Goal: Task Accomplishment & Management: Manage account settings

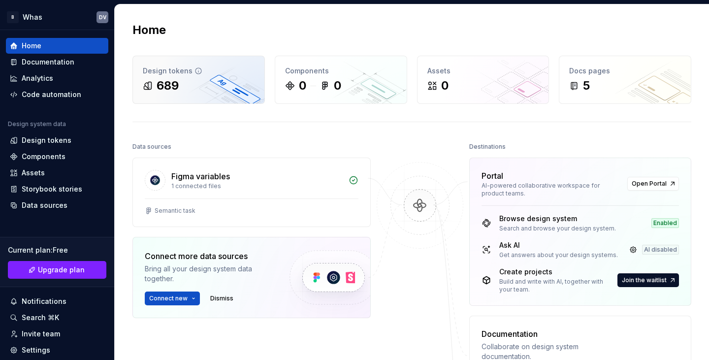
click at [172, 84] on div "689" at bounding box center [168, 86] width 22 height 16
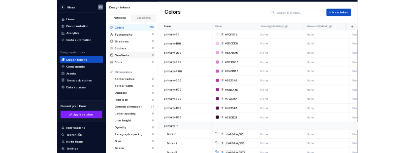
scroll to position [179, 0]
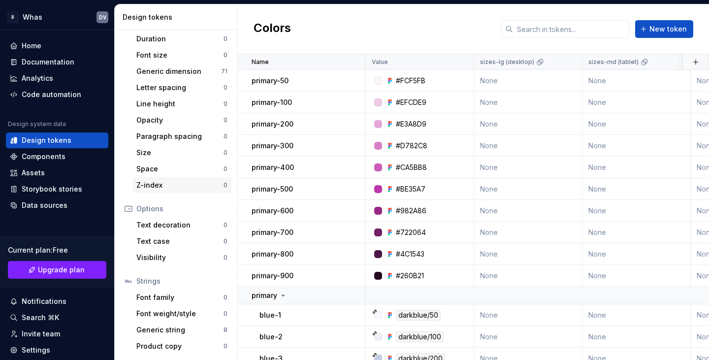
click at [149, 186] on div "Z-index" at bounding box center [179, 185] width 87 height 10
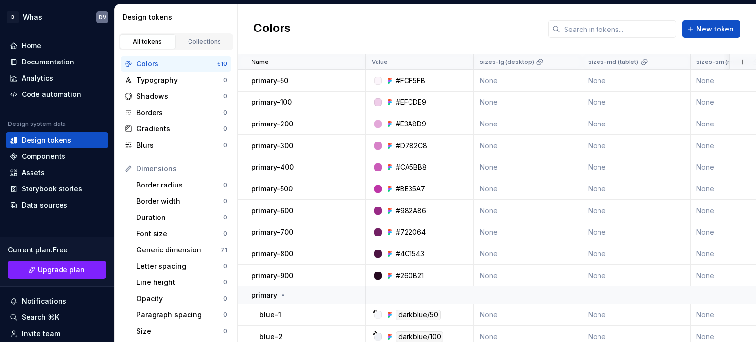
scroll to position [0, 0]
click at [262, 81] on p "primary-50" at bounding box center [270, 81] width 37 height 10
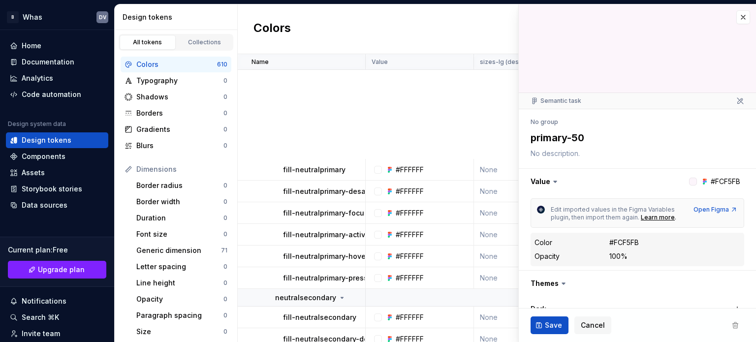
scroll to position [7617, 0]
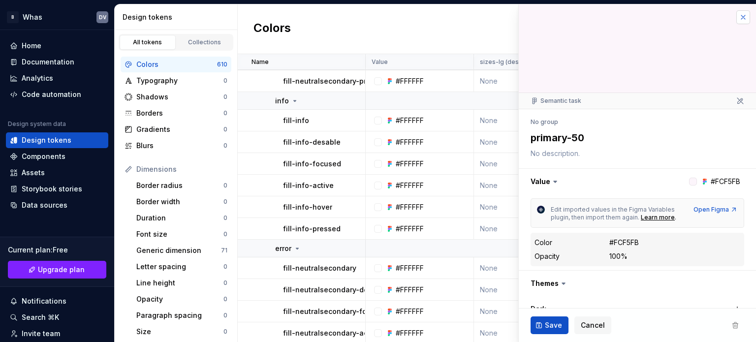
click at [708, 19] on button "button" at bounding box center [743, 17] width 14 height 14
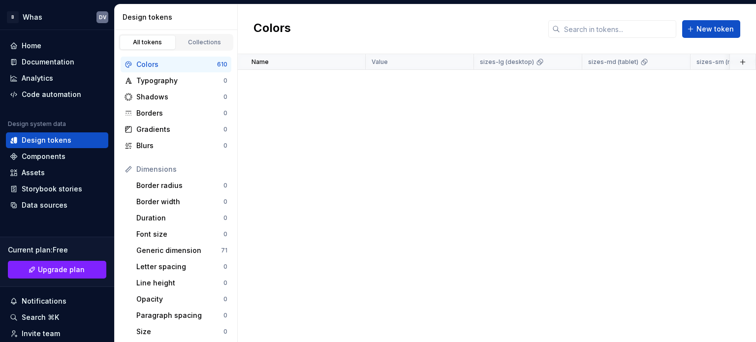
scroll to position [14415, 0]
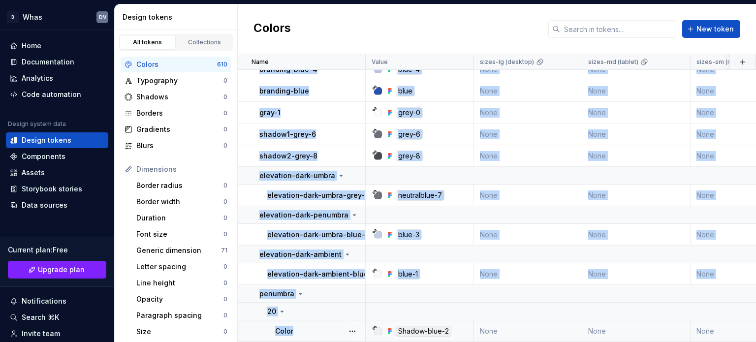
click at [302, 326] on div "Color" at bounding box center [320, 331] width 90 height 10
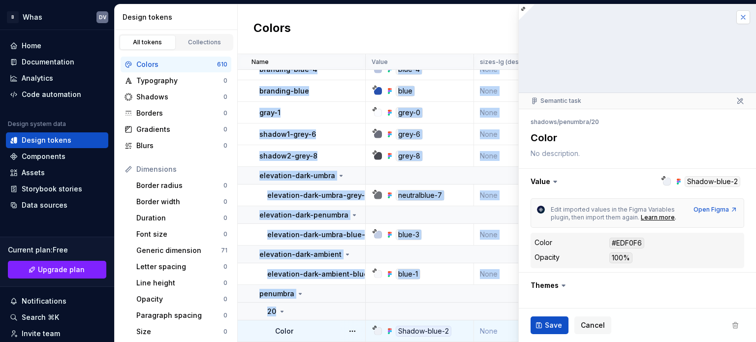
click at [708, 15] on button "button" at bounding box center [743, 17] width 14 height 14
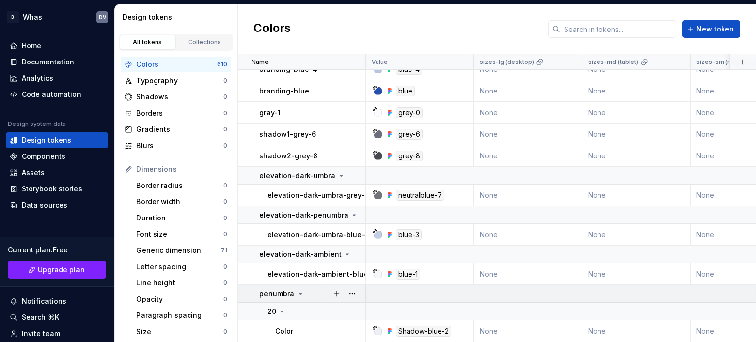
drag, startPoint x: 308, startPoint y: 322, endPoint x: 295, endPoint y: 287, distance: 37.9
click at [295, 289] on div "penumbra" at bounding box center [281, 294] width 45 height 10
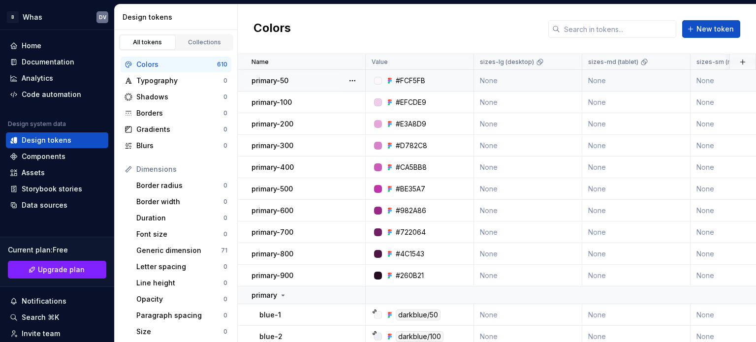
drag, startPoint x: 267, startPoint y: 78, endPoint x: 334, endPoint y: 74, distance: 67.1
click at [334, 74] on td "primary-50" at bounding box center [302, 81] width 128 height 22
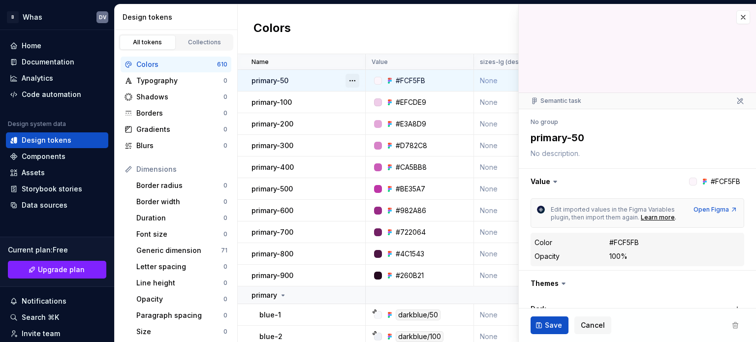
click at [350, 81] on button "button" at bounding box center [353, 81] width 14 height 14
click at [362, 135] on span "Delete token" at bounding box center [380, 135] width 64 height 16
click at [370, 137] on span "Delete token" at bounding box center [380, 135] width 64 height 16
click at [386, 130] on span "Delete token" at bounding box center [380, 135] width 64 height 16
click at [300, 87] on html "B Whas DV Home Documentation Analytics Code automation Design system data Desig…" at bounding box center [378, 171] width 756 height 342
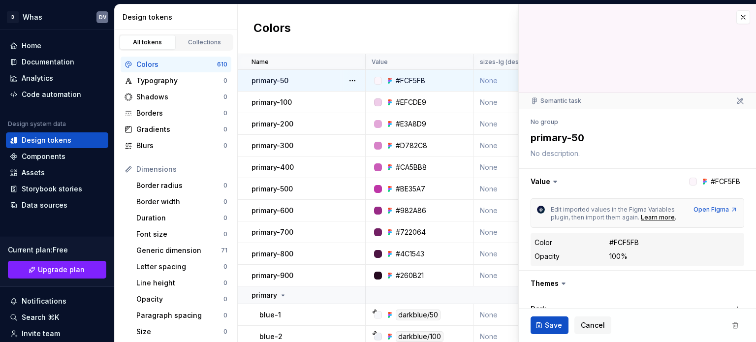
click at [250, 80] on td "primary-50" at bounding box center [302, 81] width 128 height 22
click at [353, 79] on button "button" at bounding box center [353, 81] width 14 height 14
click at [372, 100] on div "Open detail" at bounding box center [396, 100] width 64 height 10
click at [557, 183] on icon at bounding box center [555, 182] width 10 height 10
click at [555, 181] on icon at bounding box center [555, 182] width 10 height 10
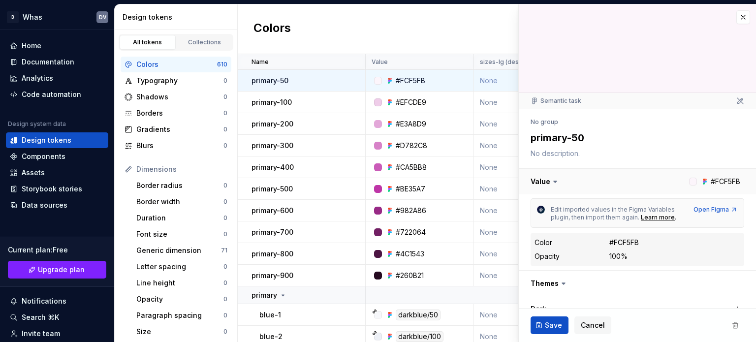
click at [560, 179] on button "button" at bounding box center [637, 182] width 237 height 26
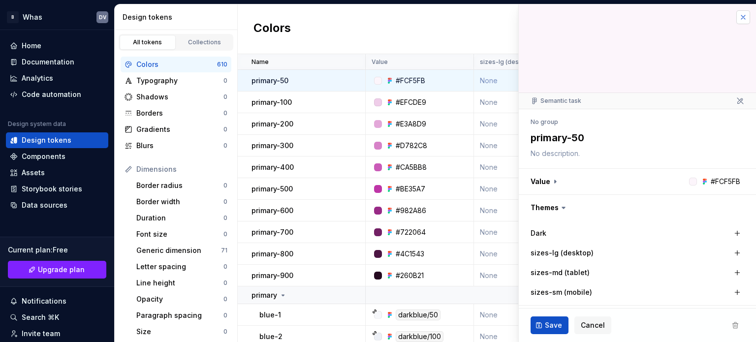
click at [708, 18] on button "button" at bounding box center [743, 17] width 14 height 14
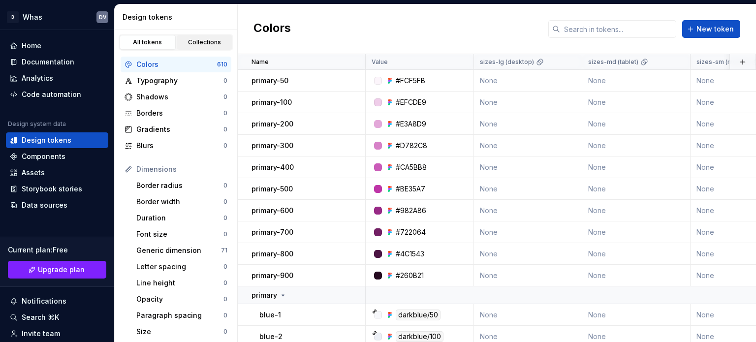
click at [191, 41] on div "Collections" at bounding box center [204, 42] width 49 height 8
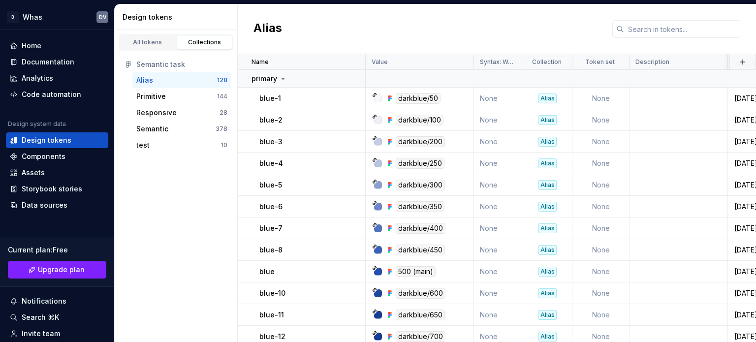
drag, startPoint x: 164, startPoint y: 81, endPoint x: 214, endPoint y: 78, distance: 50.3
click at [214, 78] on div "Alias" at bounding box center [176, 80] width 81 height 10
click at [179, 102] on div "Primitive 144" at bounding box center [181, 97] width 99 height 16
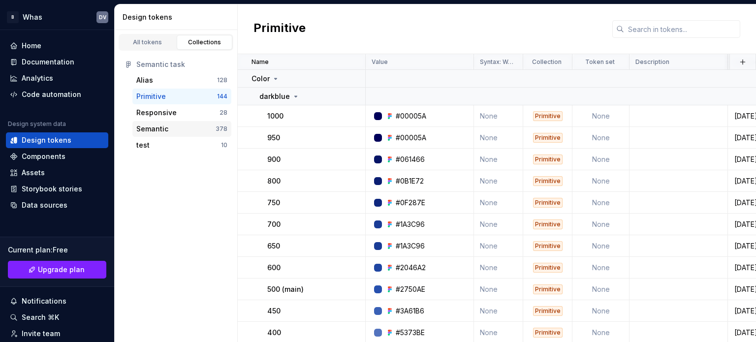
click at [173, 123] on div "Semantic 378" at bounding box center [181, 129] width 99 height 16
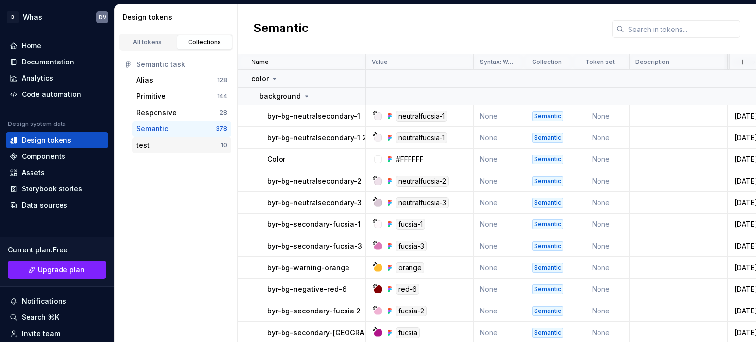
click at [169, 142] on div "test" at bounding box center [178, 145] width 85 height 10
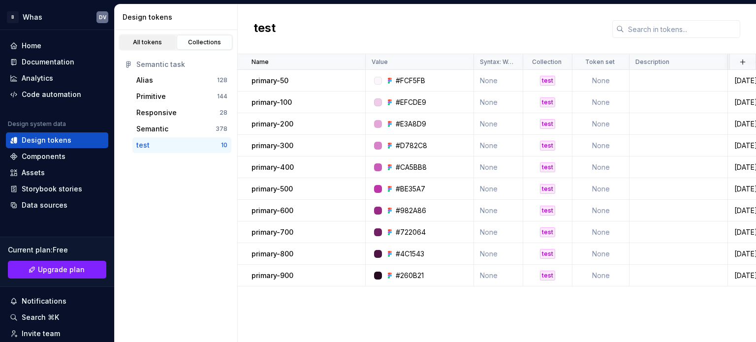
click at [153, 42] on div "All tokens" at bounding box center [147, 42] width 49 height 8
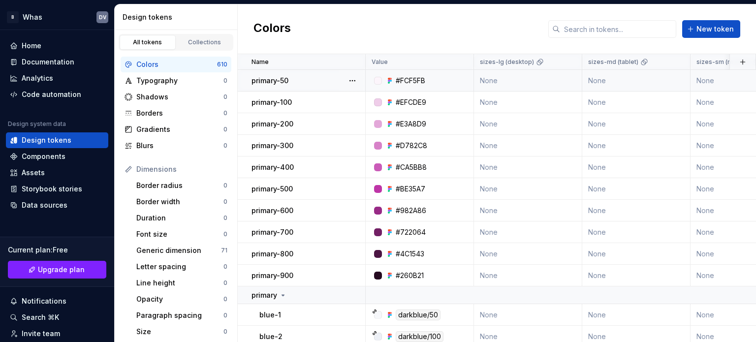
drag, startPoint x: 180, startPoint y: 64, endPoint x: 469, endPoint y: 80, distance: 289.4
click at [469, 80] on div "#FCF5FB" at bounding box center [422, 81] width 101 height 10
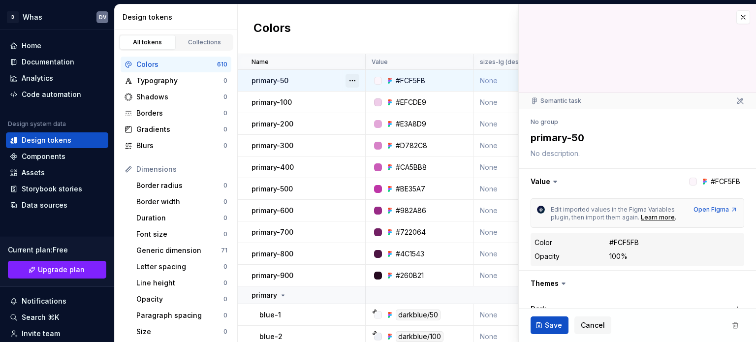
click at [358, 80] on button "button" at bounding box center [353, 81] width 14 height 14
click at [702, 209] on html "B Whas DV Home Documentation Analytics Code automation Design system data Desig…" at bounding box center [378, 171] width 756 height 342
click at [706, 211] on div "Open Figma" at bounding box center [716, 210] width 44 height 8
type textarea "*"
click at [588, 324] on span "Cancel" at bounding box center [593, 325] width 24 height 10
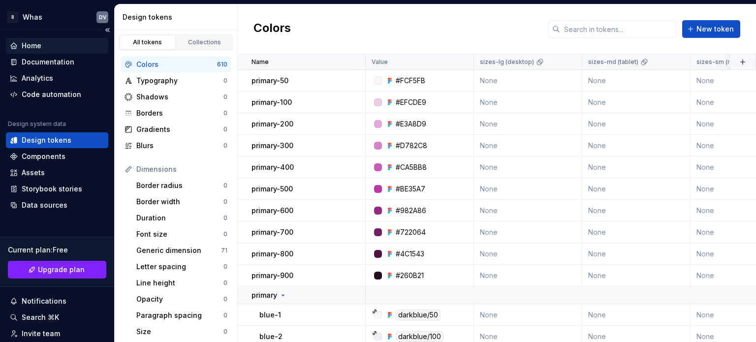
click at [35, 45] on div "Home" at bounding box center [32, 46] width 20 height 10
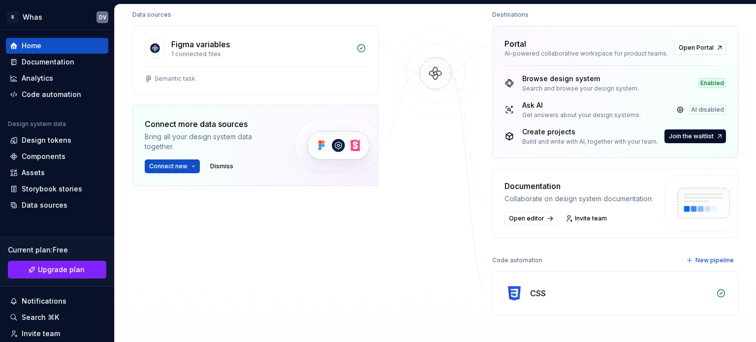
scroll to position [148, 0]
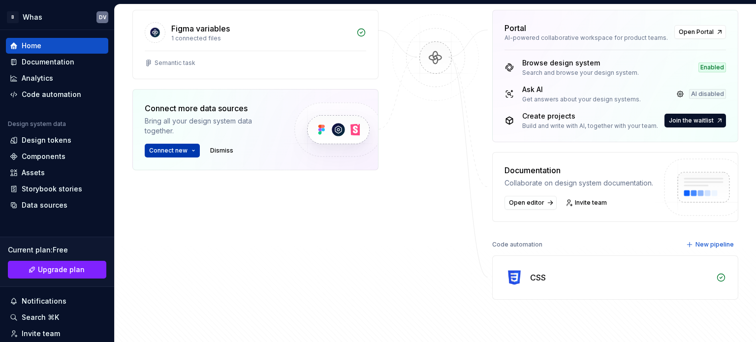
click at [164, 151] on span "Connect new" at bounding box center [168, 151] width 38 height 8
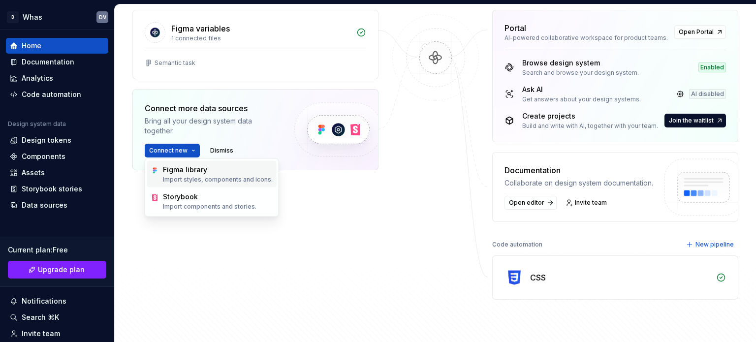
click at [173, 171] on div "Figma library" at bounding box center [185, 170] width 44 height 10
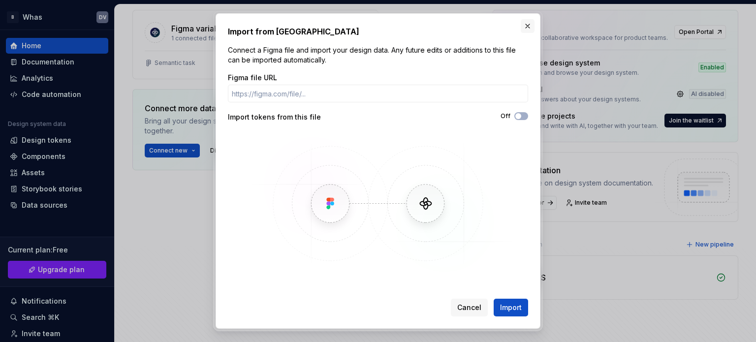
click at [532, 27] on button "button" at bounding box center [528, 26] width 14 height 14
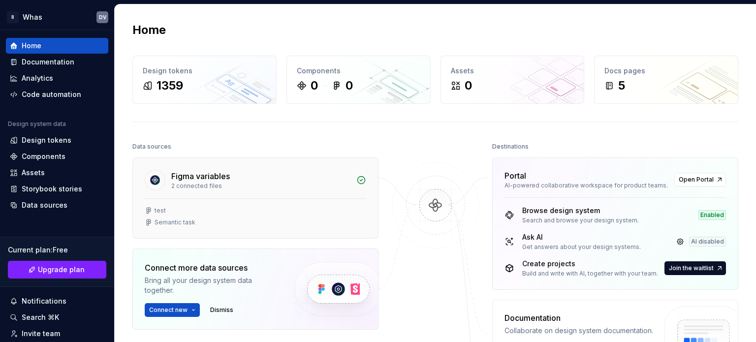
scroll to position [49, 0]
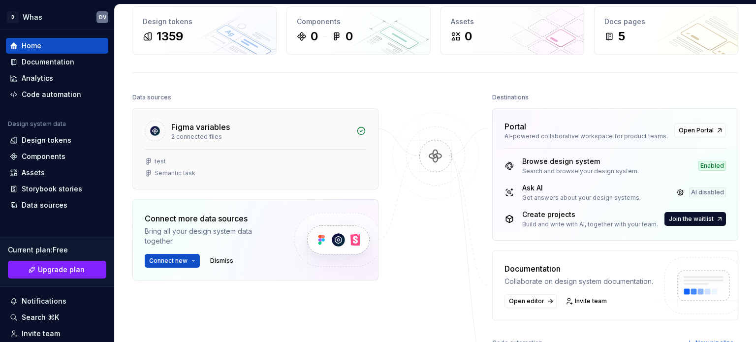
click at [218, 165] on div "test Semantic task" at bounding box center [256, 168] width 222 height 20
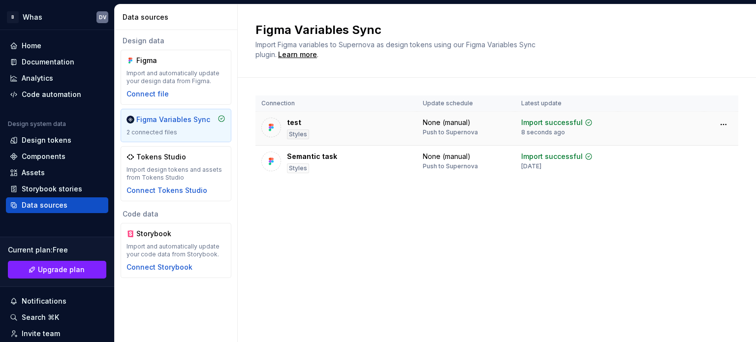
click at [293, 134] on div "Styles" at bounding box center [298, 134] width 22 height 10
click at [293, 127] on div "test" at bounding box center [294, 123] width 14 height 10
click at [591, 123] on div "Import successful 8 seconds ago" at bounding box center [566, 127] width 91 height 19
click at [586, 123] on icon at bounding box center [589, 123] width 6 height 6
click at [300, 129] on div "Styles" at bounding box center [298, 134] width 22 height 10
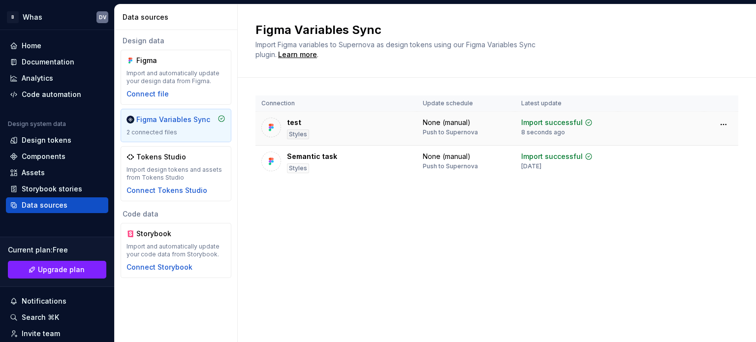
click at [289, 125] on div "test" at bounding box center [294, 123] width 14 height 10
click at [276, 128] on div at bounding box center [271, 128] width 20 height 20
click at [187, 116] on div "Figma Variables Sync" at bounding box center [173, 120] width 74 height 10
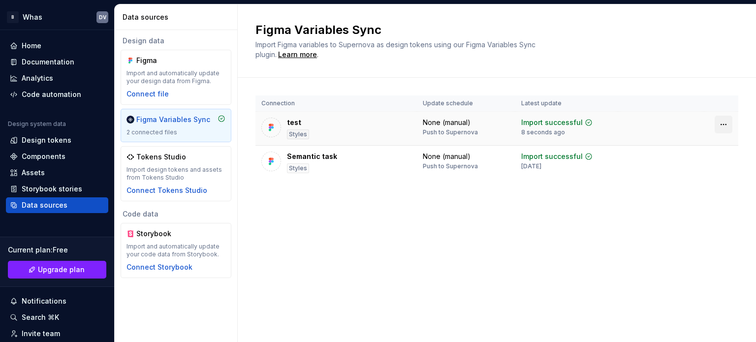
click at [708, 121] on html "B Whas DV Home Documentation Analytics Code automation Design system data Desig…" at bounding box center [378, 171] width 756 height 342
click at [654, 159] on html "B Whas DV Home Documentation Analytics Code automation Design system data Desig…" at bounding box center [378, 171] width 756 height 342
click at [708, 157] on html "B Whas DV Home Documentation Analytics Code automation Design system data Desig…" at bounding box center [378, 171] width 756 height 342
click at [708, 179] on div "Disconnect plugin" at bounding box center [718, 179] width 64 height 10
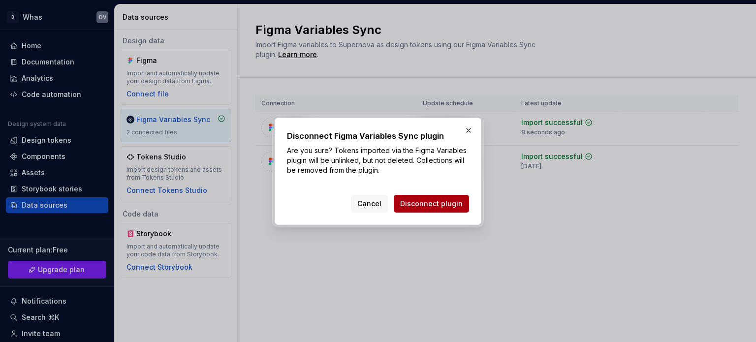
click at [437, 200] on span "Disconnect plugin" at bounding box center [431, 204] width 63 height 10
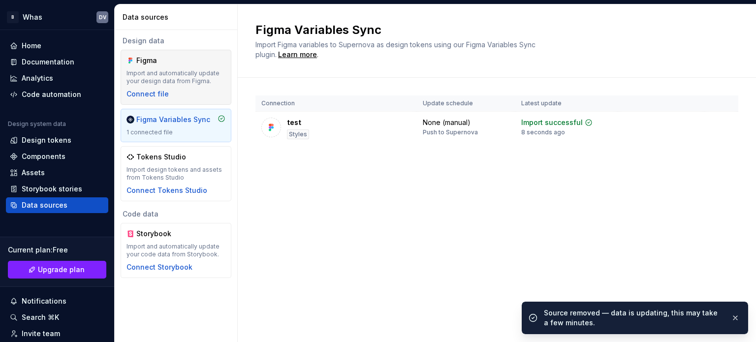
click at [192, 68] on div "Figma Import and automatically update your design data from Figma. Connect file" at bounding box center [176, 77] width 99 height 43
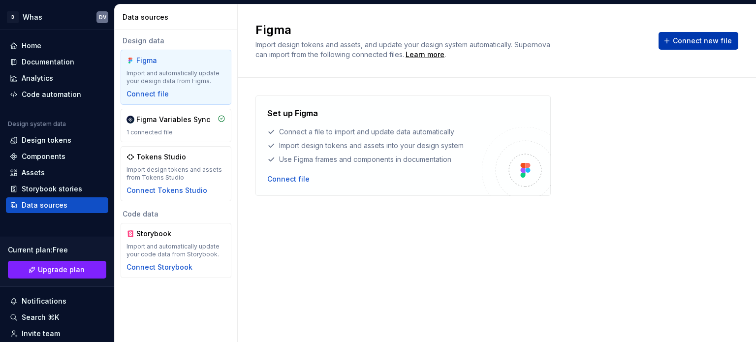
click at [700, 41] on span "Connect new file" at bounding box center [702, 41] width 59 height 10
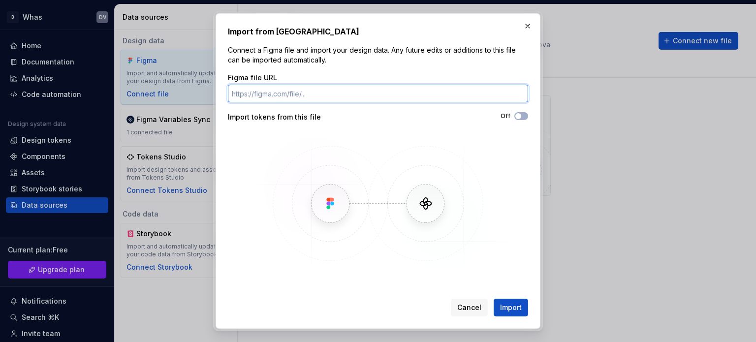
paste input "[URL][DOMAIN_NAME]"
type input "[URL][DOMAIN_NAME]"
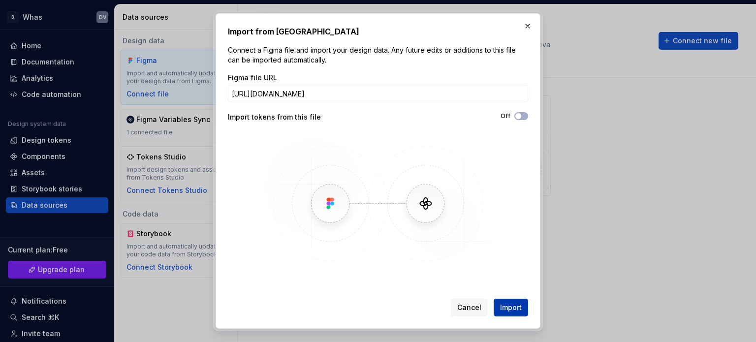
click at [510, 310] on span "Import" at bounding box center [511, 308] width 22 height 10
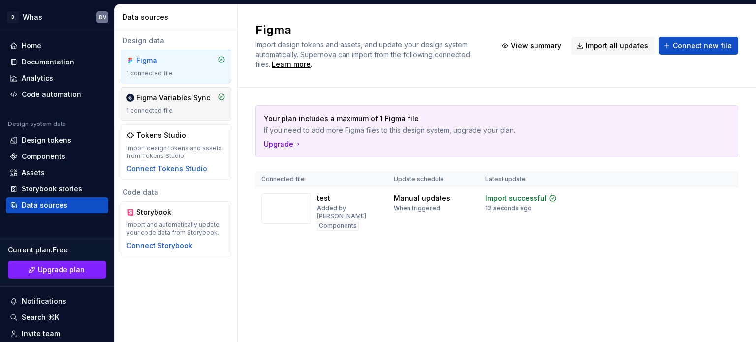
click at [176, 101] on div "Figma Variables Sync" at bounding box center [173, 98] width 74 height 10
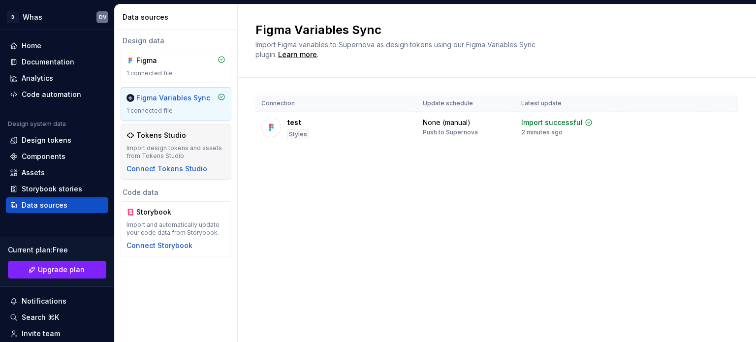
click at [178, 150] on div "Import design tokens and assets from Tokens Studio" at bounding box center [176, 152] width 99 height 16
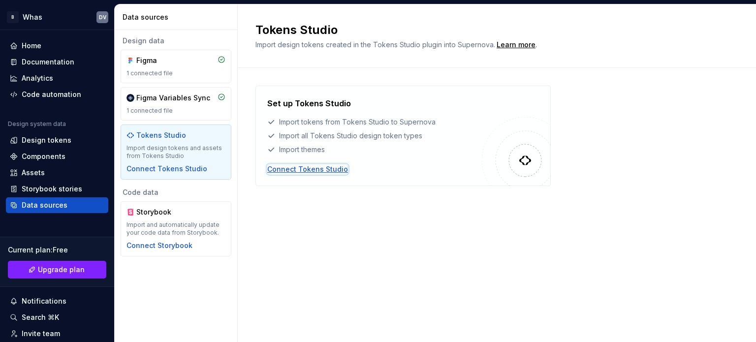
click at [296, 170] on div "Connect Tokens Studio" at bounding box center [307, 169] width 81 height 10
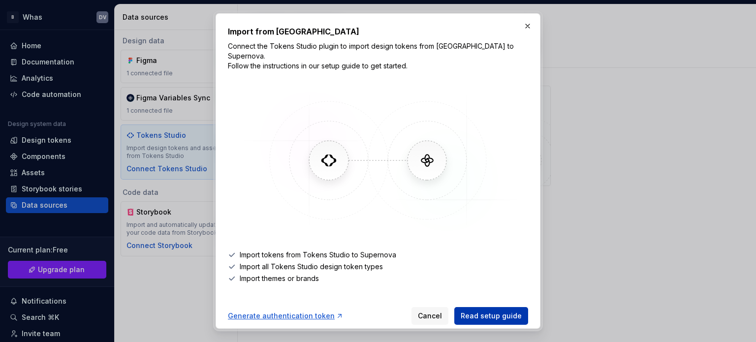
click at [483, 311] on span "Read setup guide" at bounding box center [491, 316] width 61 height 10
click at [525, 28] on button "button" at bounding box center [528, 26] width 14 height 14
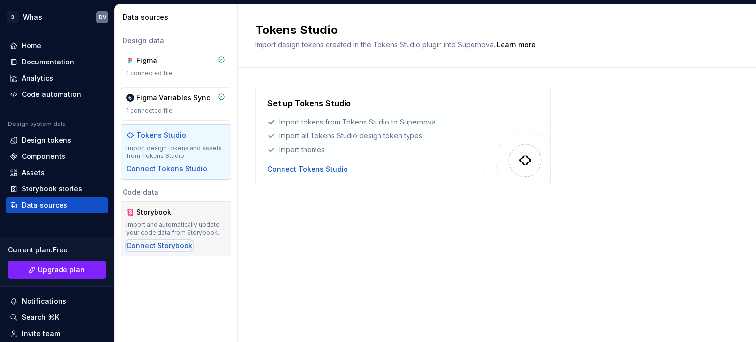
click at [165, 246] on div "Connect Storybook" at bounding box center [160, 246] width 66 height 10
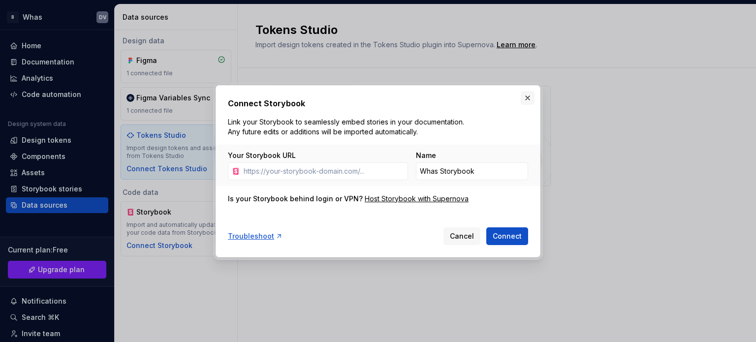
click at [530, 97] on button "button" at bounding box center [528, 98] width 14 height 14
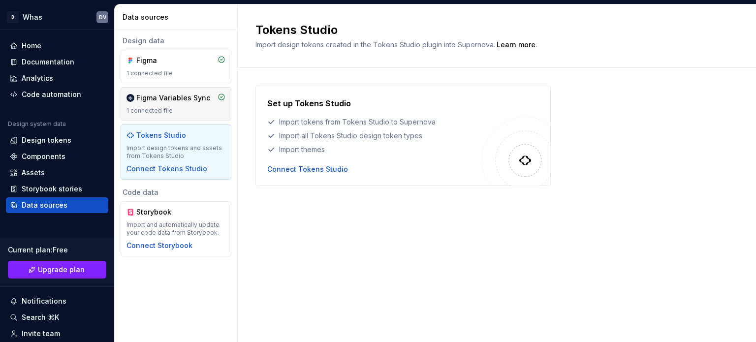
click at [176, 95] on div "Figma Variables Sync" at bounding box center [173, 98] width 74 height 10
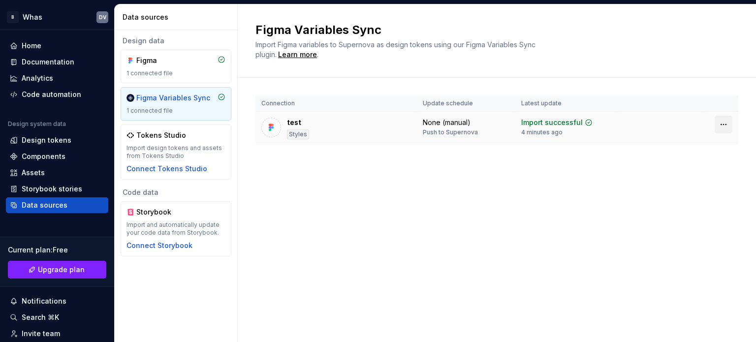
click at [708, 126] on html "B Whas DV Home Documentation Analytics Code automation Design system data Desig…" at bounding box center [378, 171] width 756 height 342
click at [419, 200] on html "B Whas DV Home Documentation Analytics Code automation Design system data Desig…" at bounding box center [378, 171] width 756 height 342
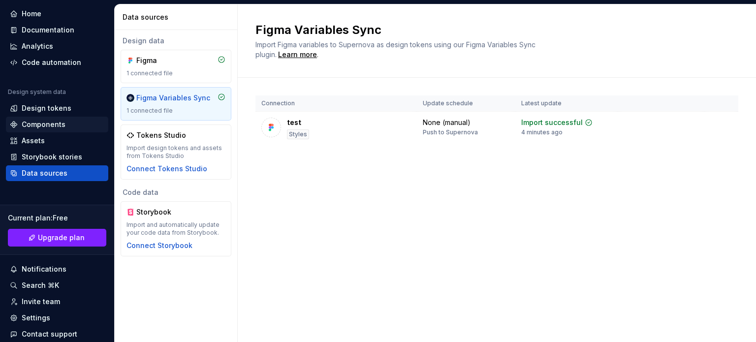
scroll to position [49, 0]
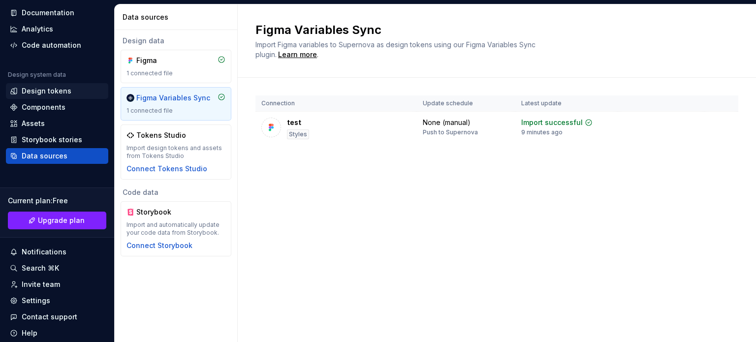
click at [39, 88] on div "Design tokens" at bounding box center [47, 91] width 50 height 10
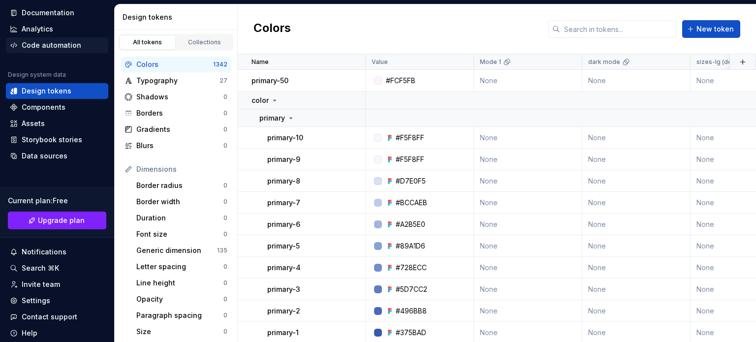
click at [32, 43] on div "Code automation" at bounding box center [52, 45] width 60 height 10
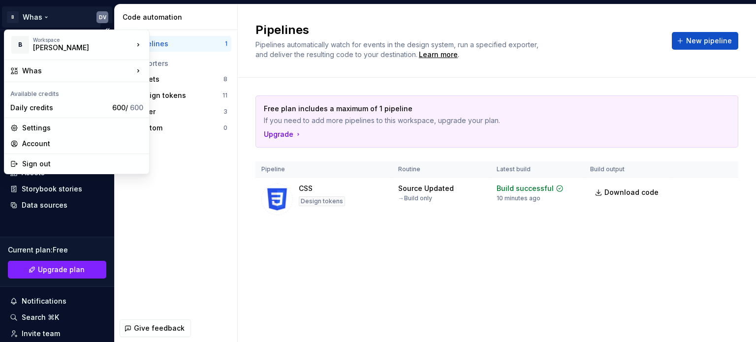
click at [93, 16] on html "B Whas DV Home Documentation Analytics Code automation Design system data Desig…" at bounding box center [378, 171] width 756 height 342
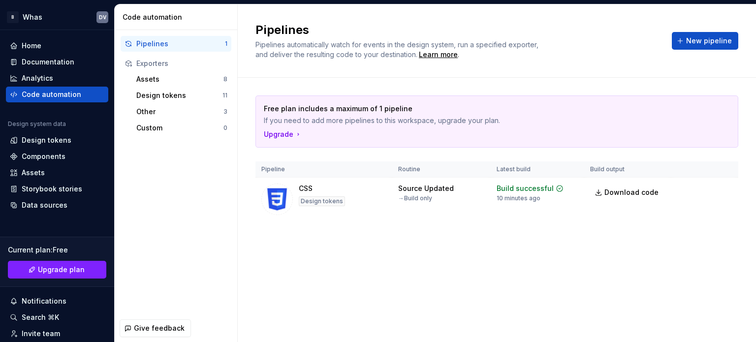
click at [481, 278] on html "B Whas DV Home Documentation Analytics Code automation Design system data Desig…" at bounding box center [378, 171] width 756 height 342
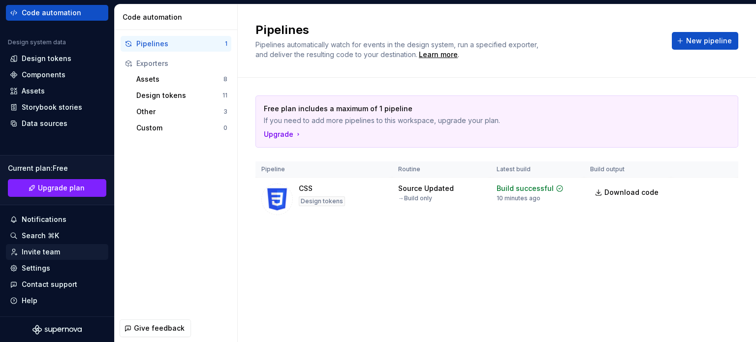
click at [48, 250] on div "Invite team" at bounding box center [41, 252] width 38 height 10
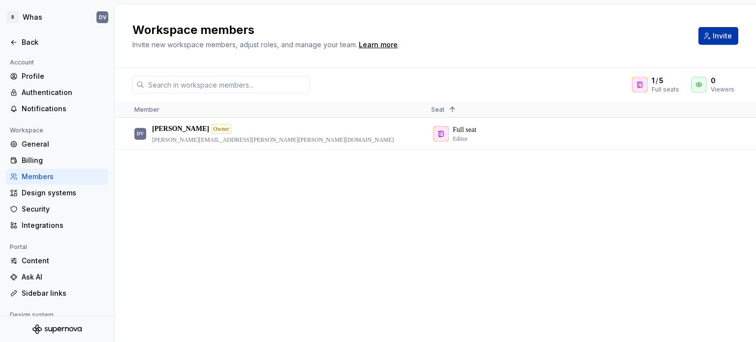
click at [708, 35] on span "Invite" at bounding box center [722, 36] width 19 height 10
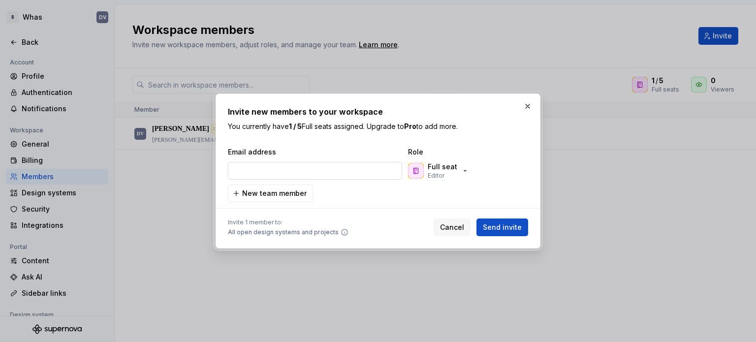
click at [277, 173] on input "email" at bounding box center [315, 171] width 174 height 18
paste input "[PERSON_NAME][EMAIL_ADDRESS][PERSON_NAME][DOMAIN_NAME]"
type input "[PERSON_NAME][EMAIL_ADDRESS][PERSON_NAME][DOMAIN_NAME]"
click at [461, 177] on div "Full seat Editor" at bounding box center [438, 171] width 61 height 18
click at [475, 160] on div "[PERSON_NAME][EMAIL_ADDRESS][PERSON_NAME][DOMAIN_NAME] Full seat Editor" at bounding box center [376, 171] width 300 height 24
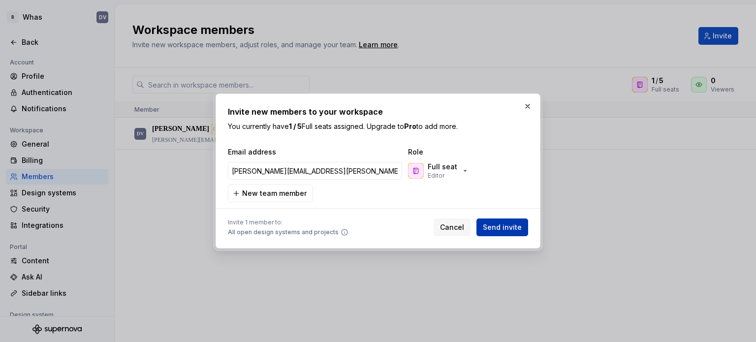
click at [491, 227] on span "Send invite" at bounding box center [502, 227] width 39 height 10
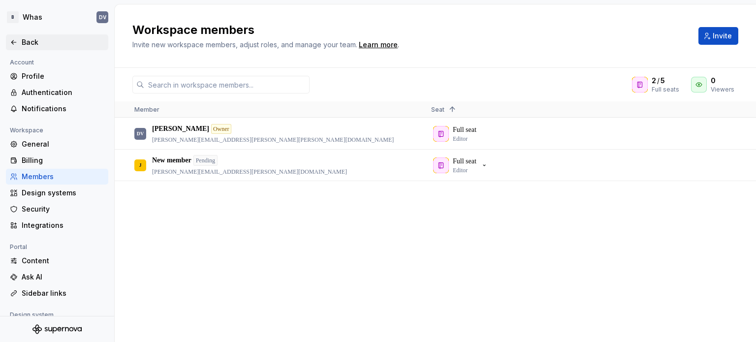
click at [12, 42] on icon at bounding box center [14, 42] width 8 height 8
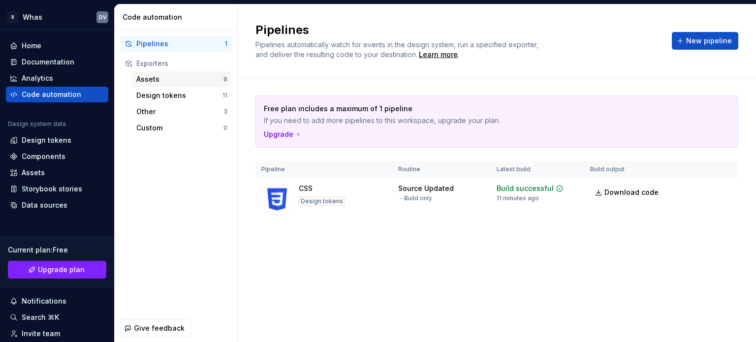
click at [161, 77] on div "Assets" at bounding box center [179, 79] width 87 height 10
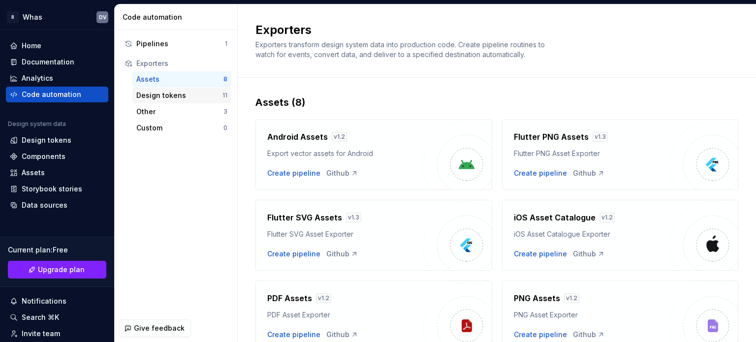
click at [161, 95] on div "Design tokens" at bounding box center [179, 96] width 86 height 10
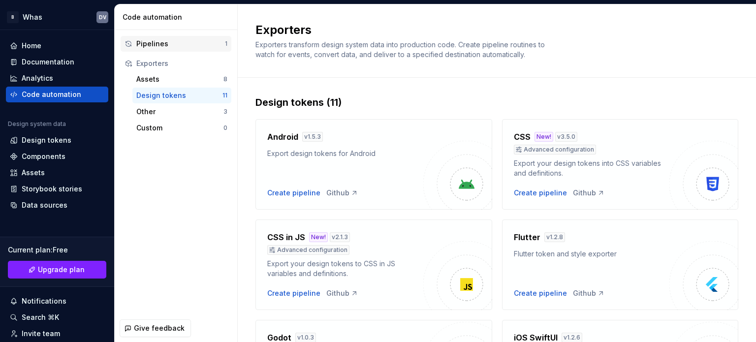
click at [175, 37] on div "Pipelines 1" at bounding box center [176, 44] width 111 height 16
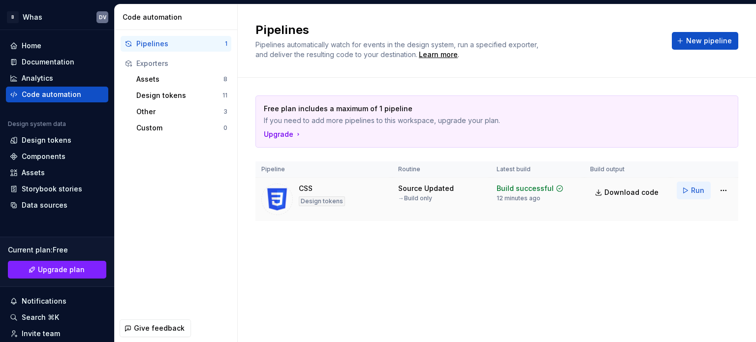
click at [687, 192] on button "Run" at bounding box center [694, 191] width 34 height 18
click at [640, 194] on span "Download code" at bounding box center [631, 193] width 54 height 10
click at [708, 190] on html "B Whas DV Home Documentation Analytics Code automation Design system data Desig…" at bounding box center [378, 171] width 756 height 342
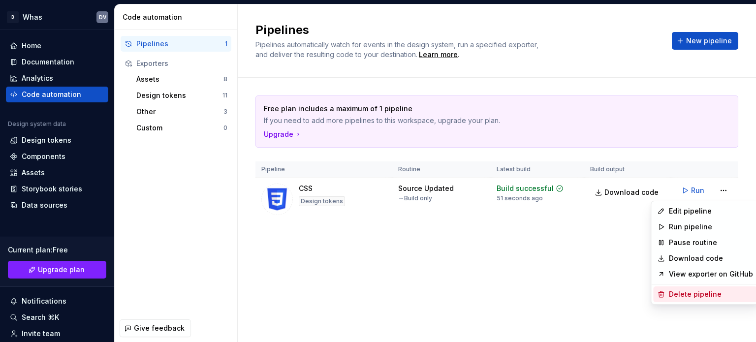
click at [694, 295] on div "Delete pipeline" at bounding box center [711, 294] width 84 height 10
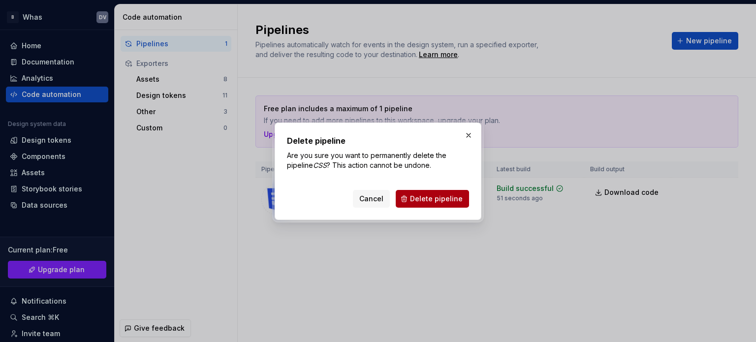
click at [450, 199] on span "Delete pipeline" at bounding box center [436, 199] width 53 height 10
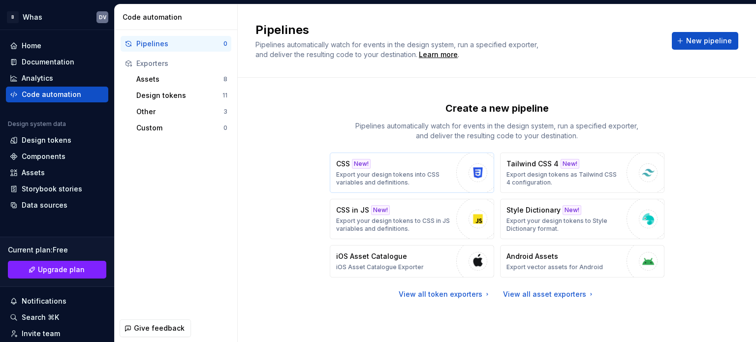
click at [452, 171] on button "CSS New! Export your design tokens into CSS variables and definitions." at bounding box center [412, 173] width 164 height 40
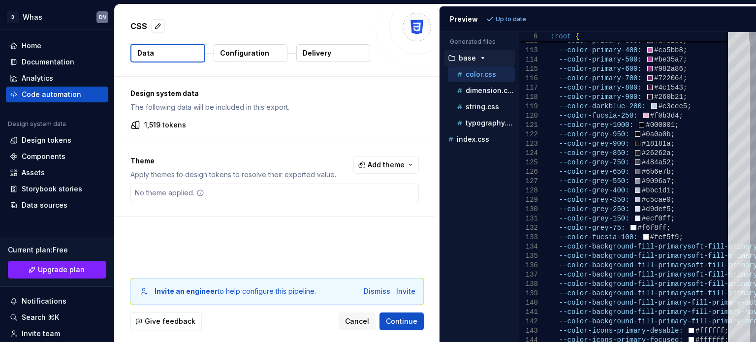
click at [182, 125] on p "1,519 tokens" at bounding box center [165, 125] width 42 height 10
click at [172, 126] on p "1,519 tokens" at bounding box center [165, 125] width 42 height 10
click at [374, 290] on div "Dismiss" at bounding box center [377, 291] width 27 height 10
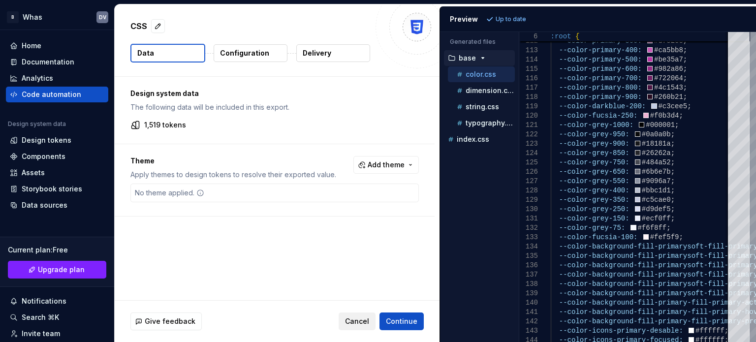
click at [365, 322] on span "Cancel" at bounding box center [357, 322] width 24 height 10
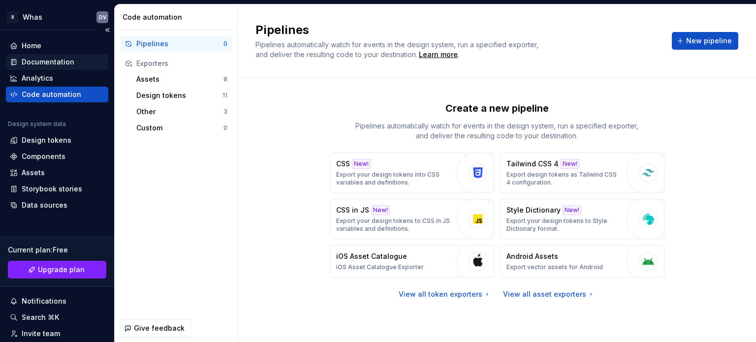
click at [26, 59] on div "Documentation" at bounding box center [48, 62] width 53 height 10
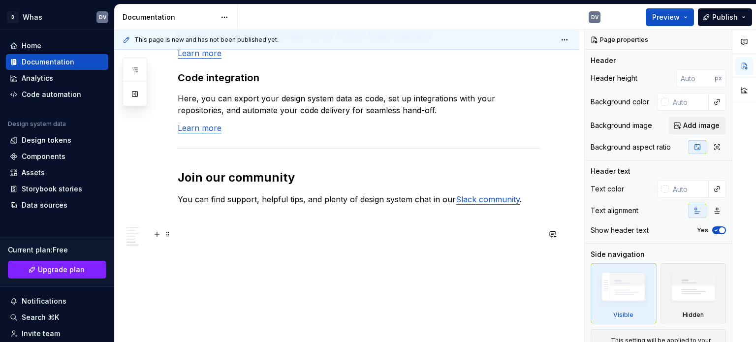
type textarea "*"
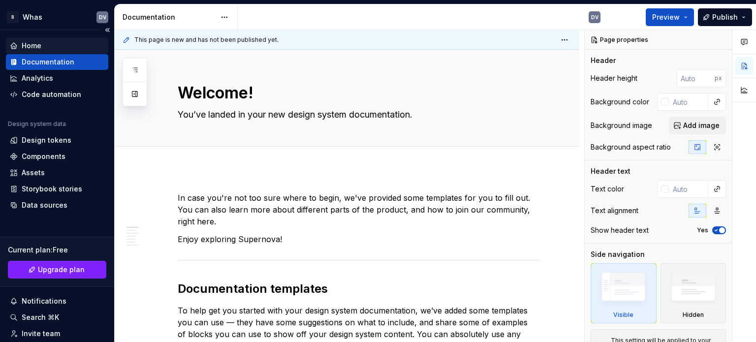
click at [40, 46] on div "Home" at bounding box center [32, 46] width 20 height 10
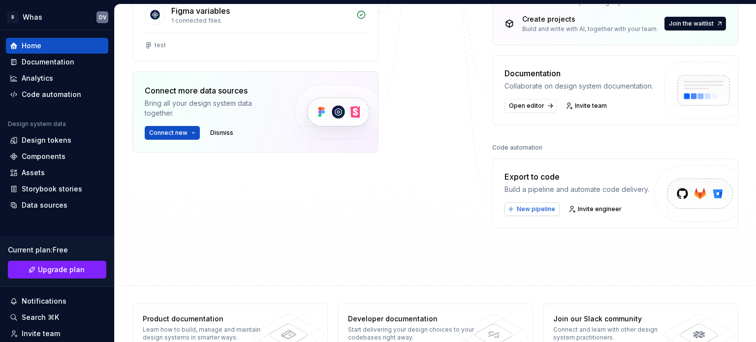
scroll to position [271, 0]
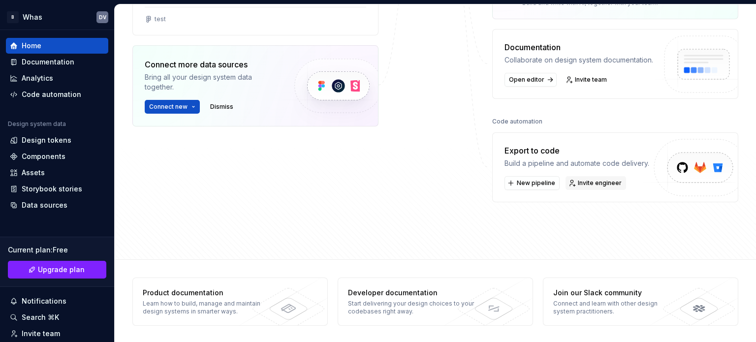
click at [584, 182] on span "Invite engineer" at bounding box center [600, 183] width 44 height 8
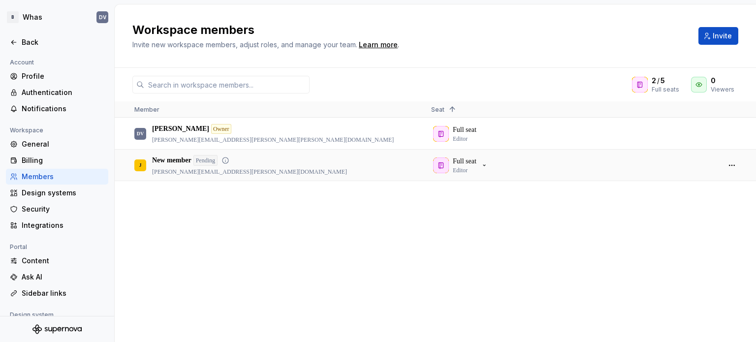
click at [274, 171] on div "J New member Pending [PERSON_NAME][EMAIL_ADDRESS][PERSON_NAME][DOMAIN_NAME]" at bounding box center [274, 165] width 281 height 30
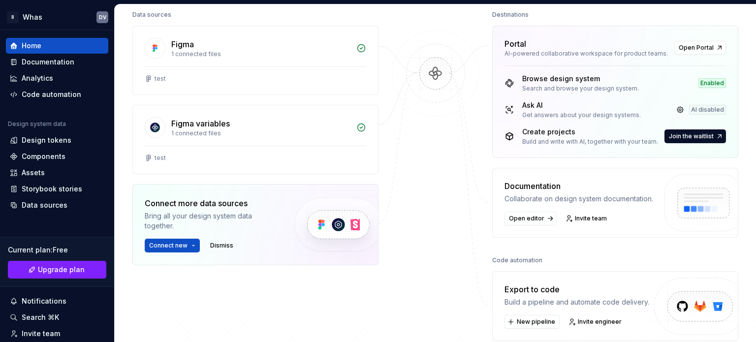
scroll to position [148, 0]
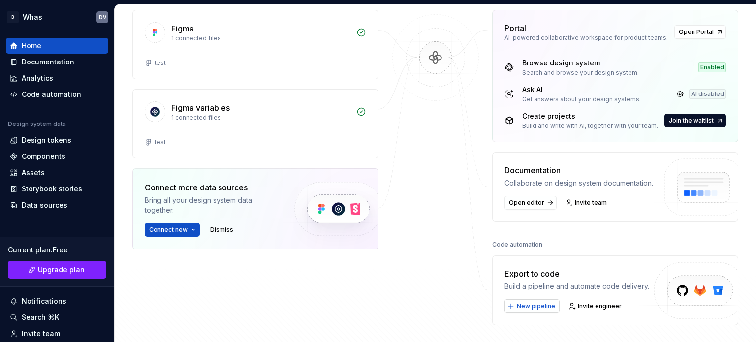
click at [528, 305] on span "New pipeline" at bounding box center [536, 306] width 38 height 8
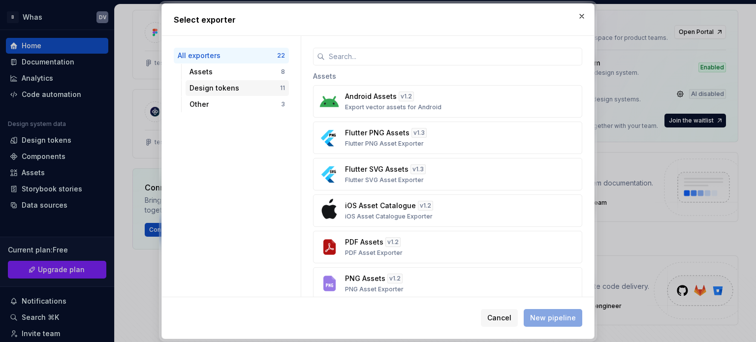
click at [270, 84] on div "Design tokens" at bounding box center [235, 88] width 91 height 10
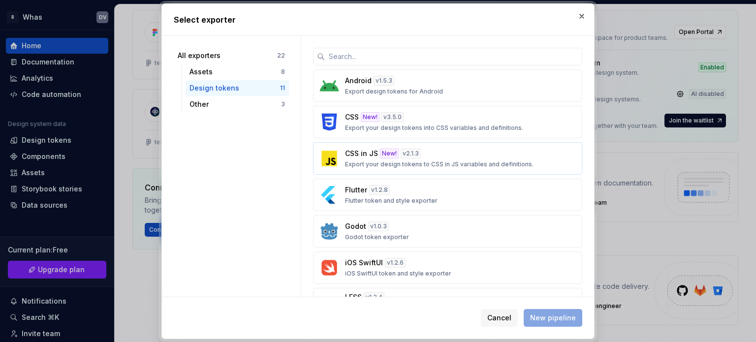
click at [373, 157] on p "CSS in JS" at bounding box center [361, 154] width 33 height 10
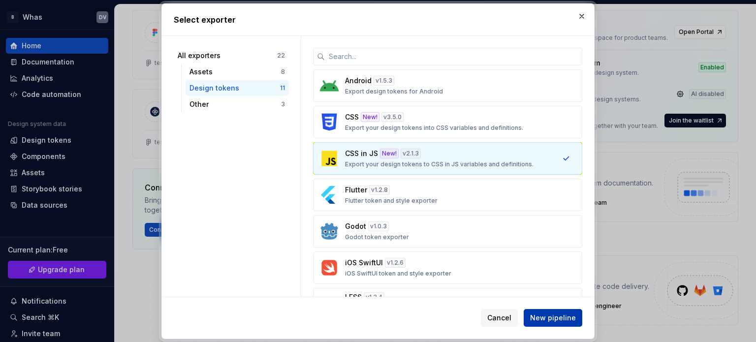
click at [535, 316] on span "New pipeline" at bounding box center [553, 318] width 46 height 10
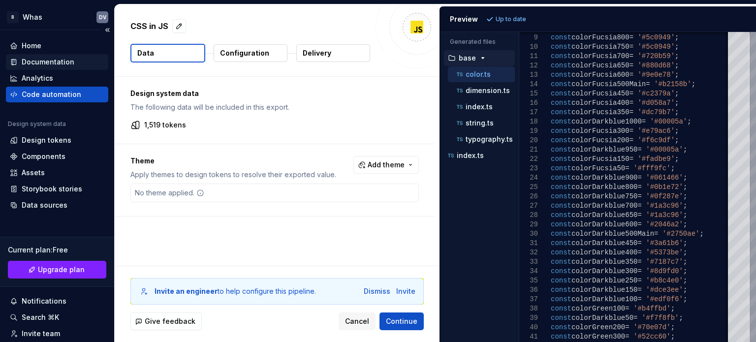
click at [15, 55] on div "Documentation" at bounding box center [57, 62] width 102 height 16
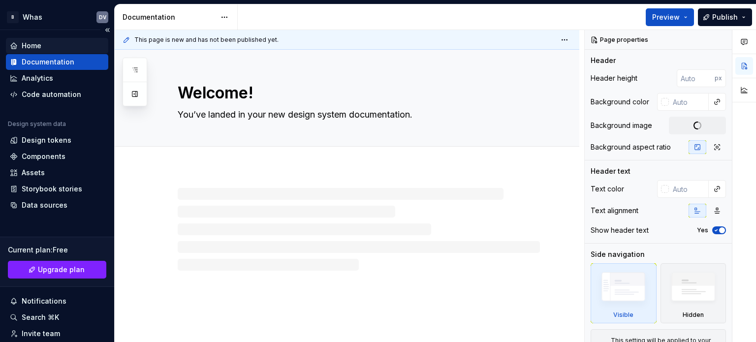
click at [22, 47] on div "Home" at bounding box center [32, 46] width 20 height 10
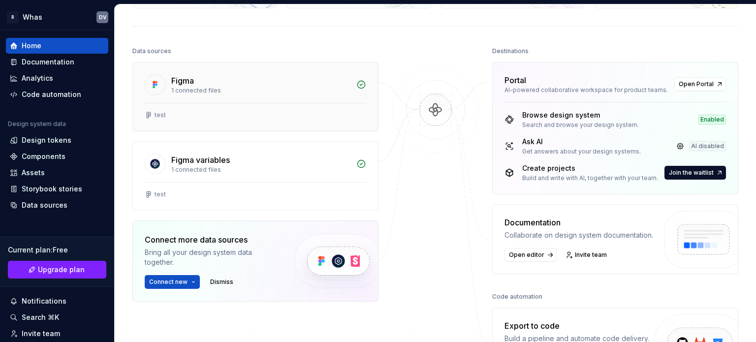
scroll to position [98, 0]
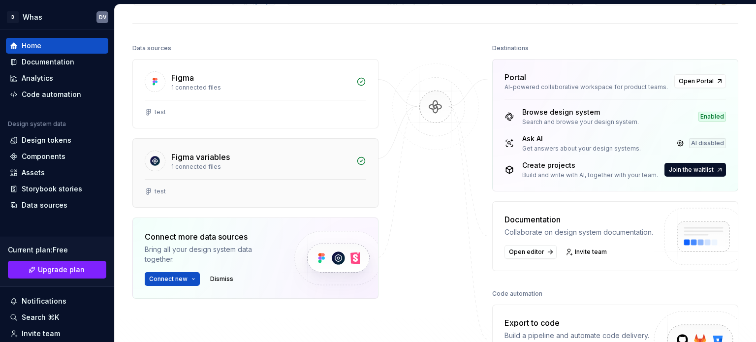
click at [291, 155] on div "Figma variables" at bounding box center [260, 157] width 179 height 12
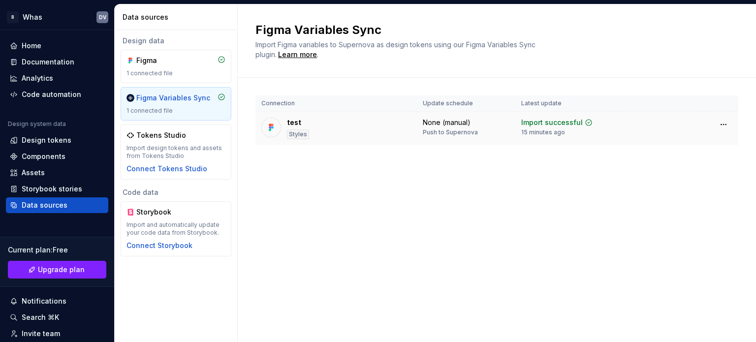
click at [403, 123] on div "test Styles" at bounding box center [336, 129] width 150 height 22
click at [164, 70] on div "1 connected file" at bounding box center [176, 73] width 99 height 8
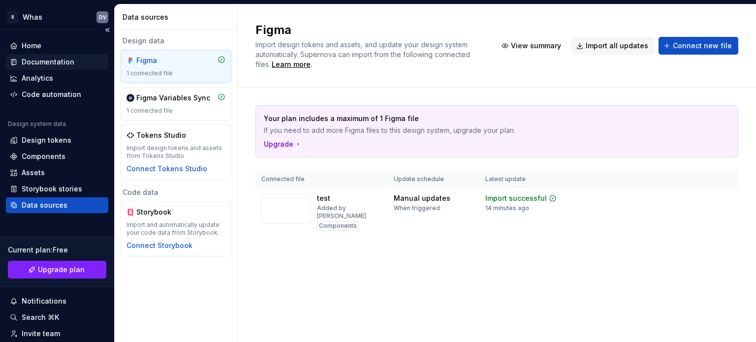
click at [46, 64] on div "Documentation" at bounding box center [48, 62] width 53 height 10
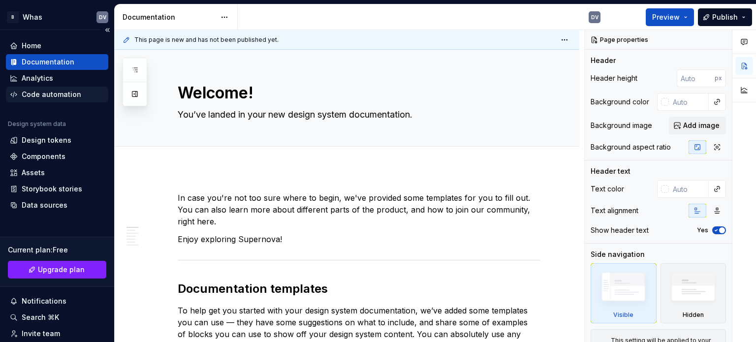
click at [37, 98] on div "Code automation" at bounding box center [52, 95] width 60 height 10
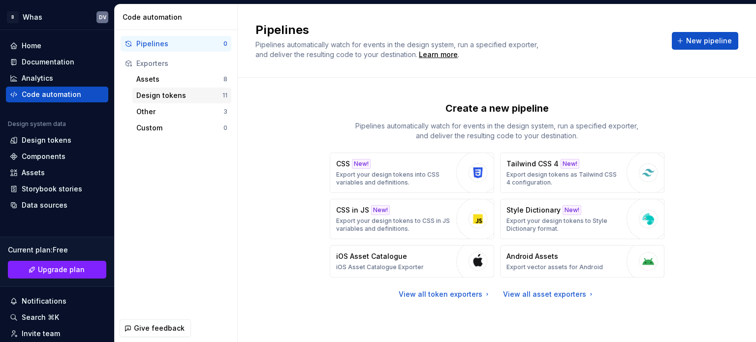
click at [170, 94] on div "Design tokens" at bounding box center [179, 96] width 86 height 10
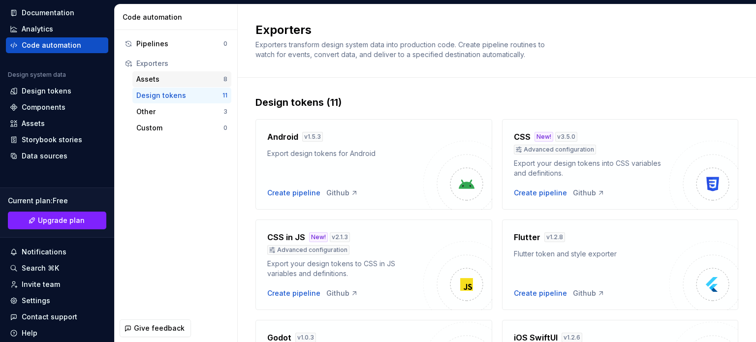
click at [150, 81] on div "Assets" at bounding box center [179, 79] width 87 height 10
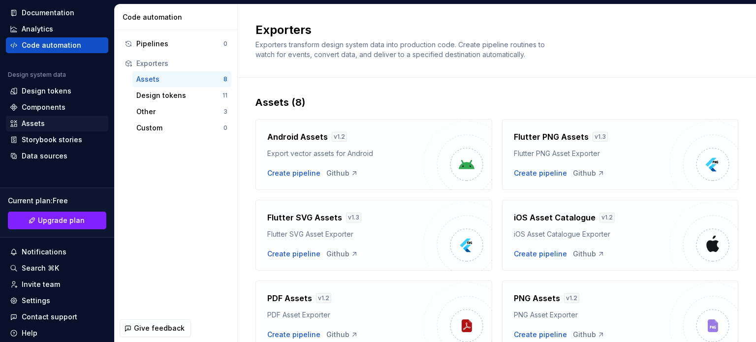
click at [35, 122] on div "Assets" at bounding box center [33, 124] width 23 height 10
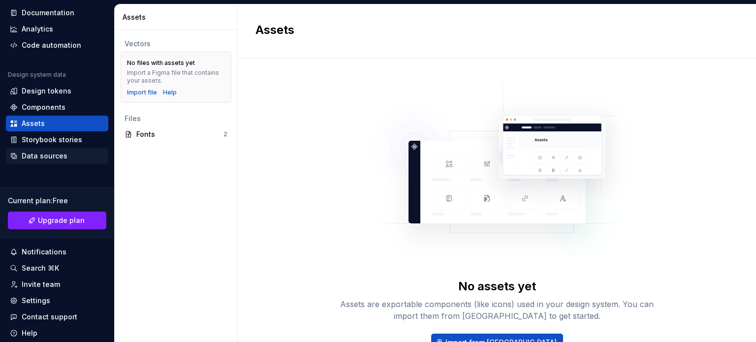
click at [51, 155] on div "Data sources" at bounding box center [45, 156] width 46 height 10
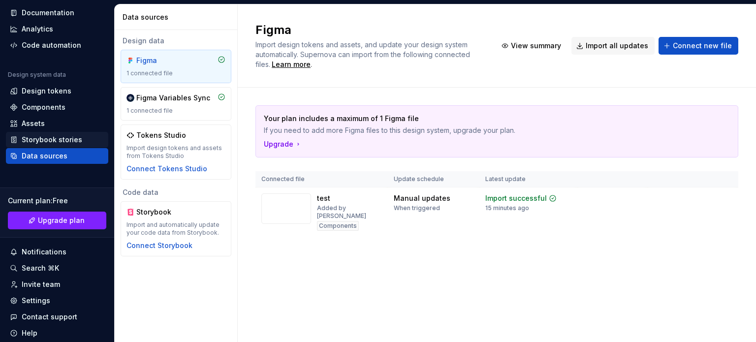
click at [52, 139] on div "Storybook stories" at bounding box center [52, 140] width 61 height 10
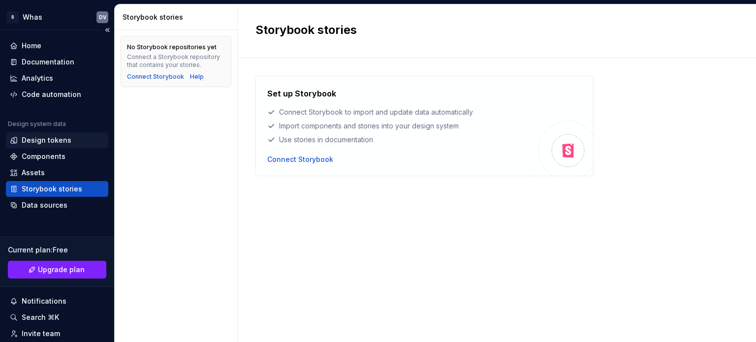
click at [53, 138] on div "Design tokens" at bounding box center [47, 140] width 50 height 10
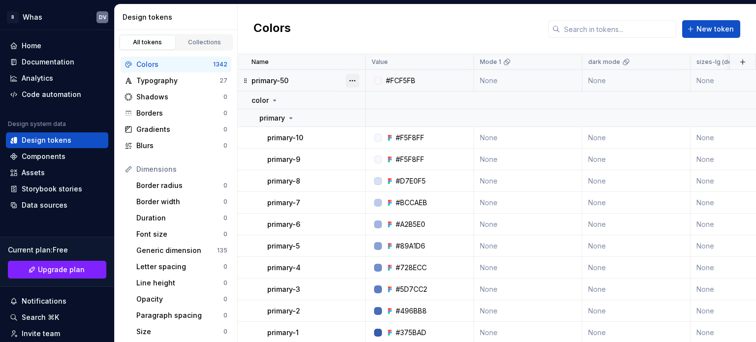
click at [351, 78] on button "button" at bounding box center [353, 81] width 14 height 14
click at [378, 134] on div "Delete token" at bounding box center [396, 135] width 64 height 10
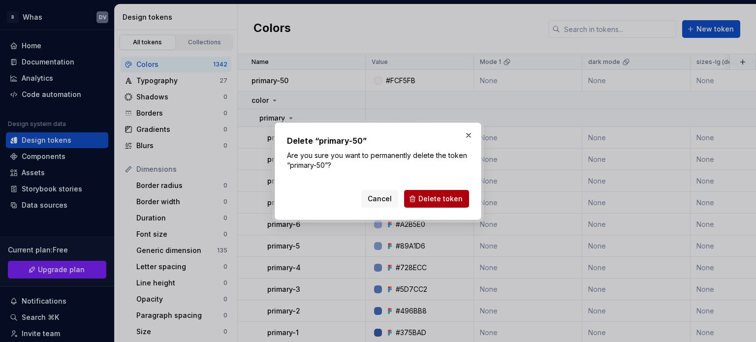
click at [465, 199] on button "Delete token" at bounding box center [436, 199] width 65 height 18
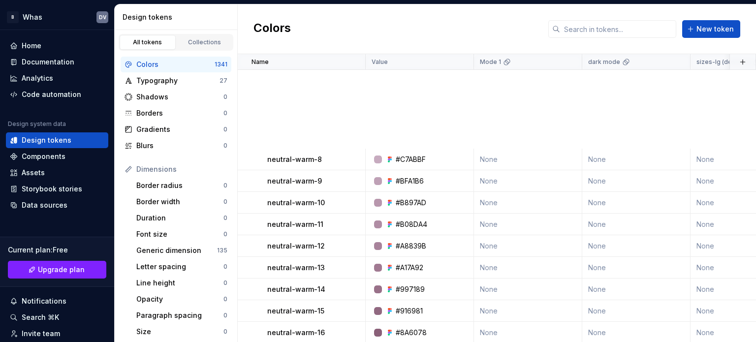
scroll to position [1821, 0]
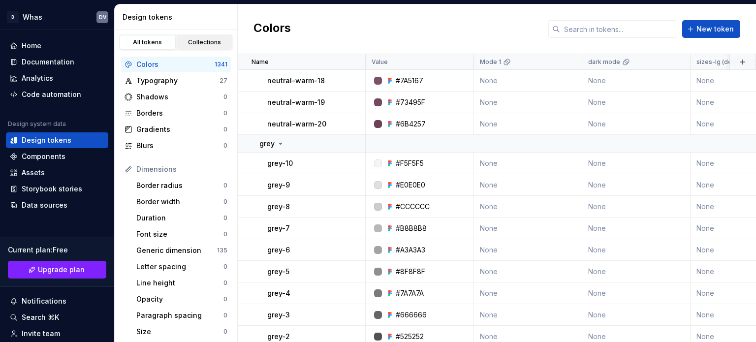
click at [211, 43] on div "Collections" at bounding box center [204, 42] width 49 height 8
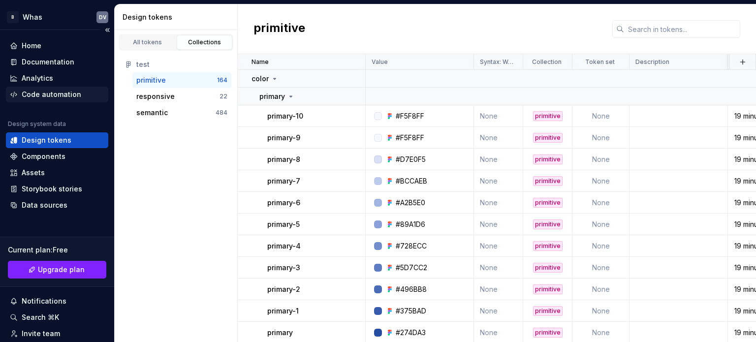
click at [43, 98] on div "Code automation" at bounding box center [52, 95] width 60 height 10
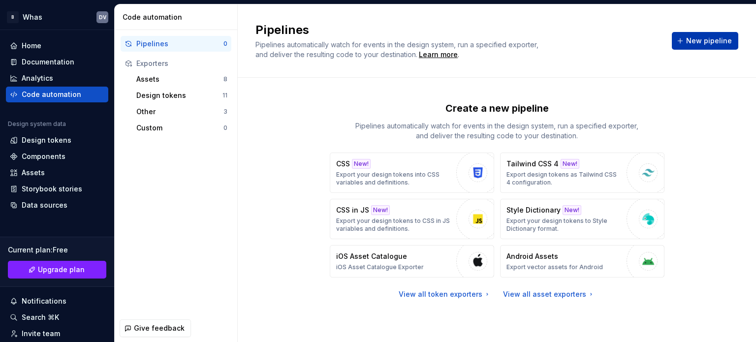
click at [685, 45] on button "New pipeline" at bounding box center [705, 41] width 66 height 18
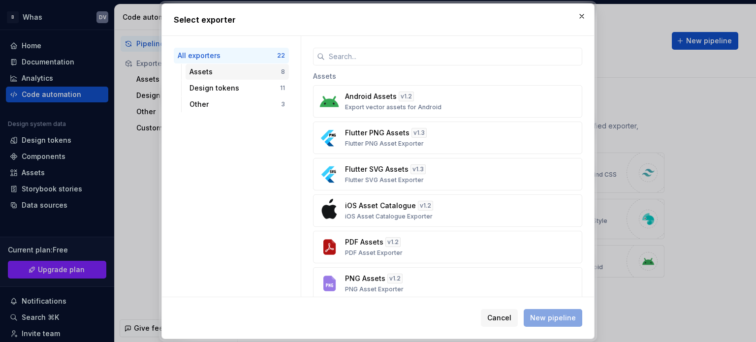
click at [262, 71] on div "Assets" at bounding box center [236, 72] width 92 height 10
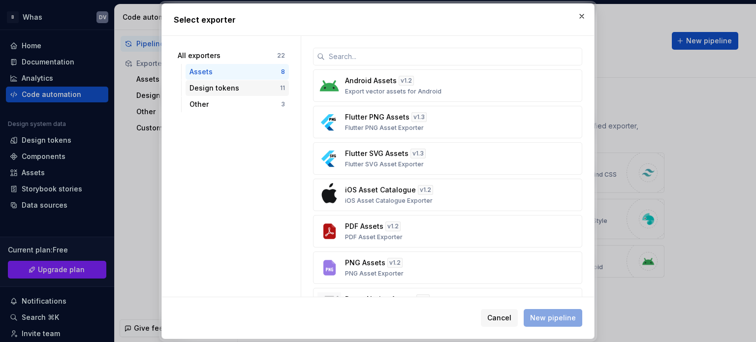
click at [261, 84] on div "Design tokens" at bounding box center [235, 88] width 91 height 10
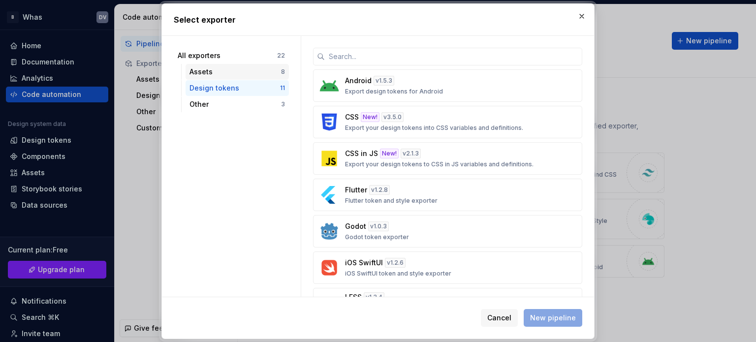
click at [264, 71] on div "Assets" at bounding box center [236, 72] width 92 height 10
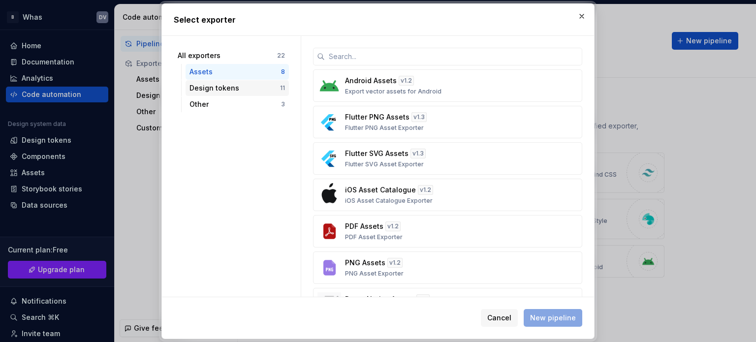
click at [261, 85] on div "Design tokens" at bounding box center [235, 88] width 91 height 10
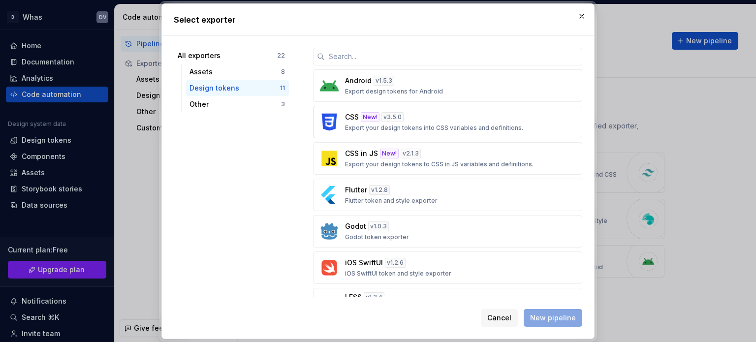
click at [367, 131] on button "CSS New! v 3.5.0 Export your design tokens into CSS variables and definitions." at bounding box center [447, 122] width 269 height 32
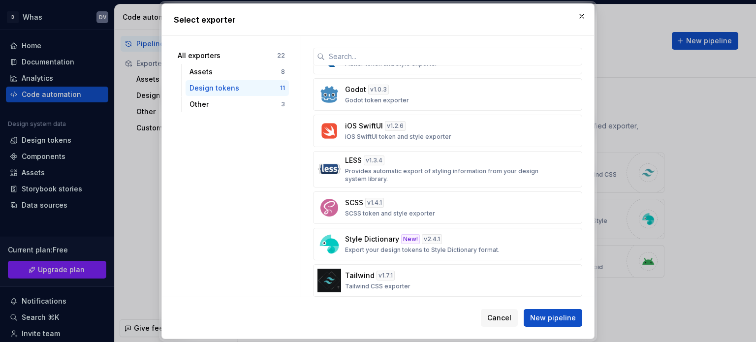
scroll to position [183, 0]
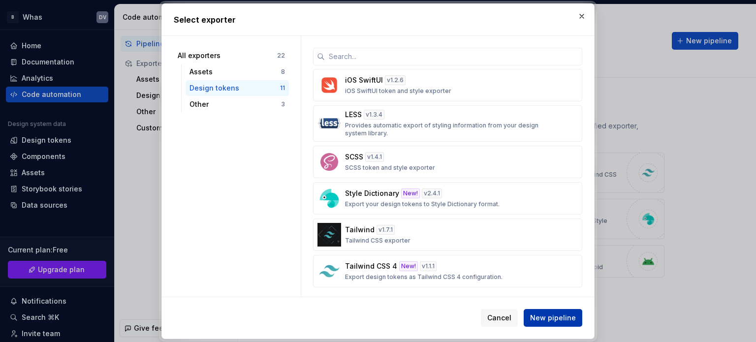
click at [544, 320] on span "New pipeline" at bounding box center [553, 318] width 46 height 10
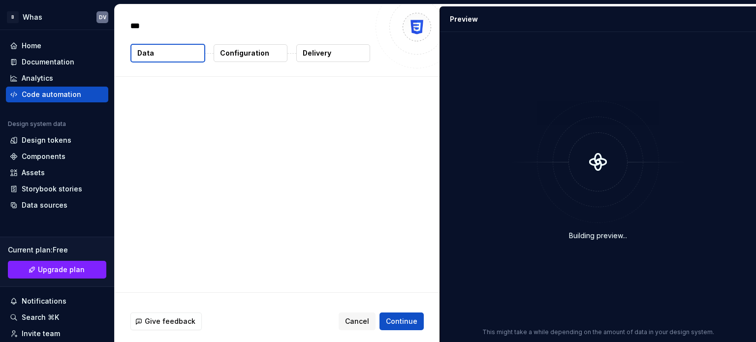
type textarea "*"
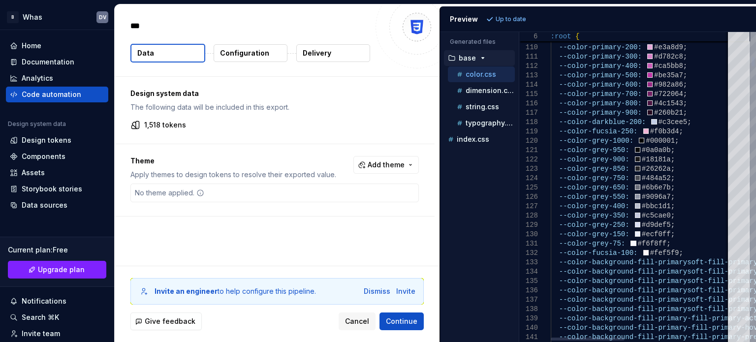
click at [753, 62] on div at bounding box center [753, 62] width 3 height 10
click at [498, 90] on p "dimension.css" at bounding box center [490, 91] width 49 height 8
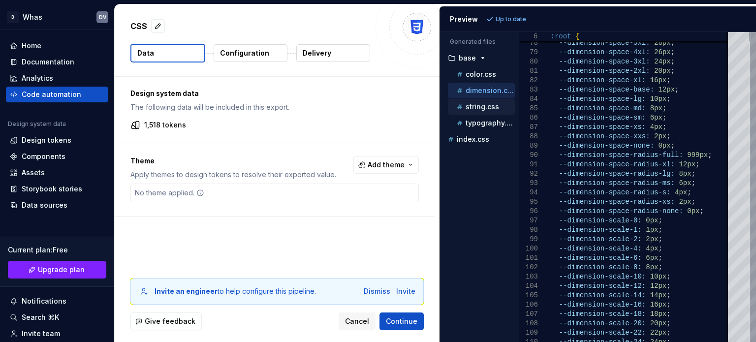
click at [472, 105] on p "string.css" at bounding box center [482, 107] width 33 height 8
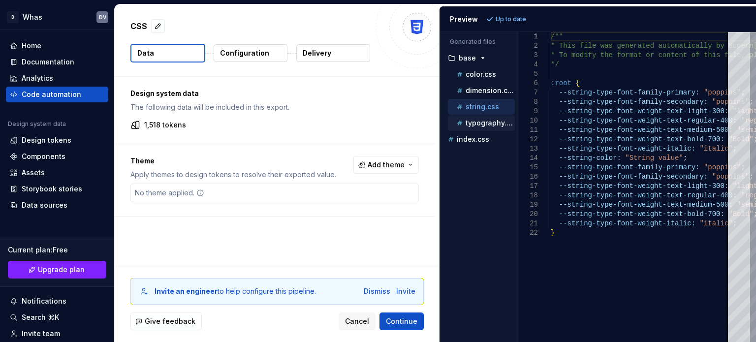
click at [473, 123] on p "typography.css" at bounding box center [490, 123] width 49 height 8
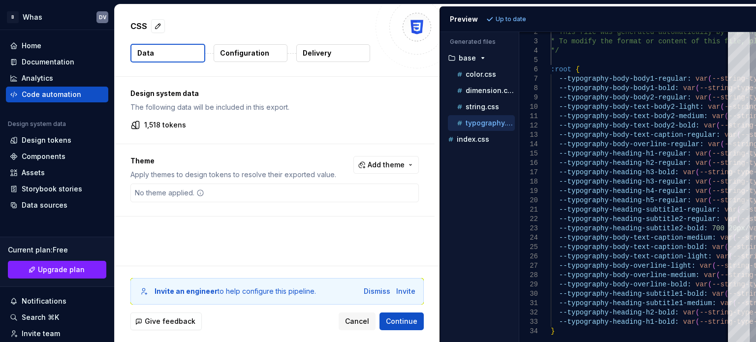
click at [460, 21] on div "Preview" at bounding box center [464, 19] width 28 height 10
click at [475, 76] on p "color.css" at bounding box center [481, 74] width 31 height 8
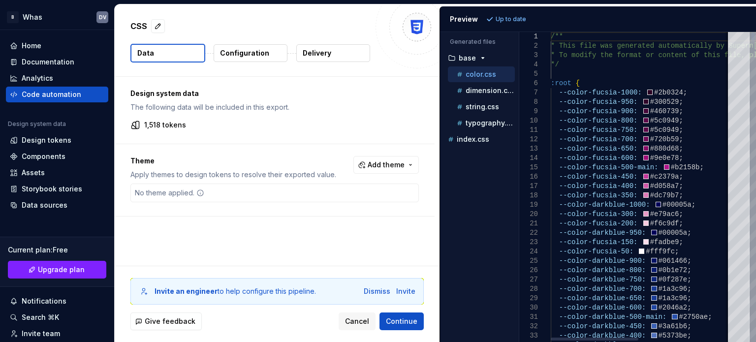
type textarea "**********"
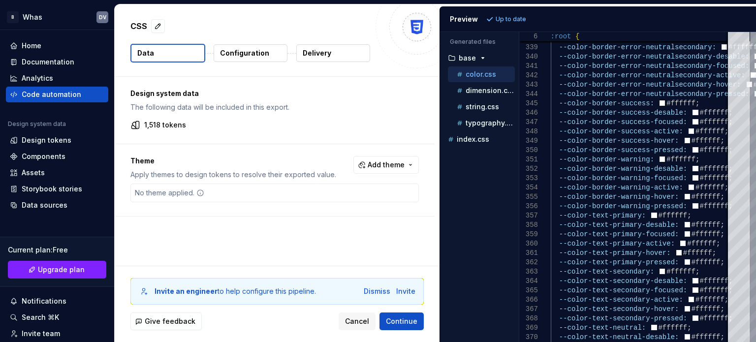
click at [266, 51] on button "Configuration" at bounding box center [251, 53] width 74 height 18
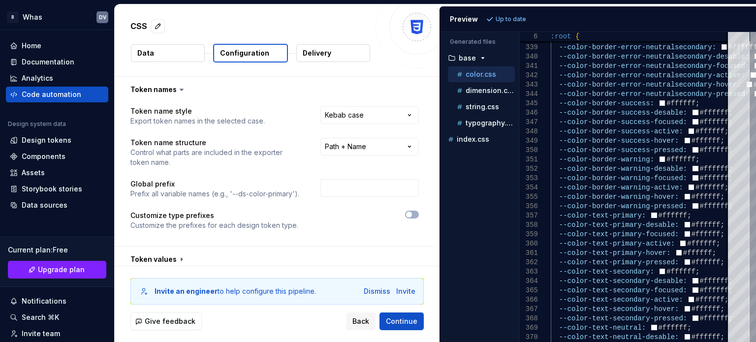
click at [264, 54] on p "Configuration" at bounding box center [244, 53] width 49 height 10
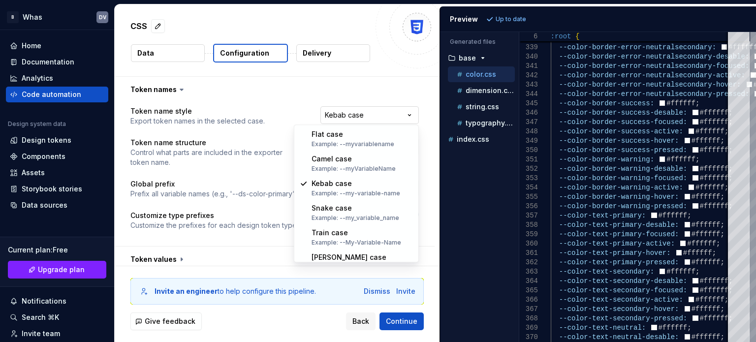
click at [401, 116] on html "**********" at bounding box center [378, 171] width 756 height 342
click at [217, 139] on html "**********" at bounding box center [378, 171] width 756 height 342
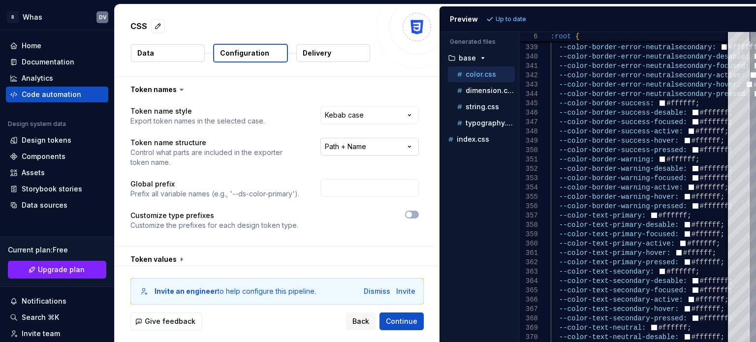
click at [412, 143] on html "**********" at bounding box center [378, 171] width 756 height 342
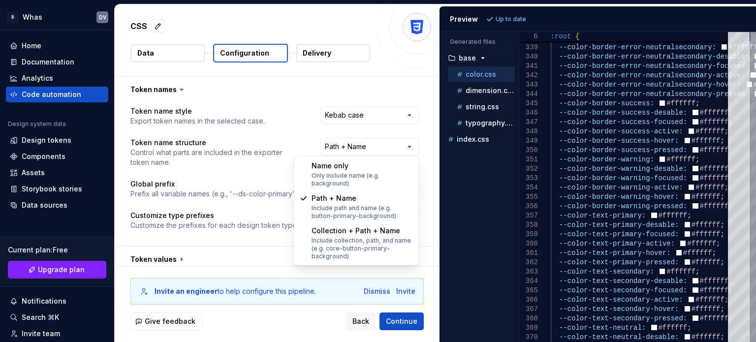
select select "********"
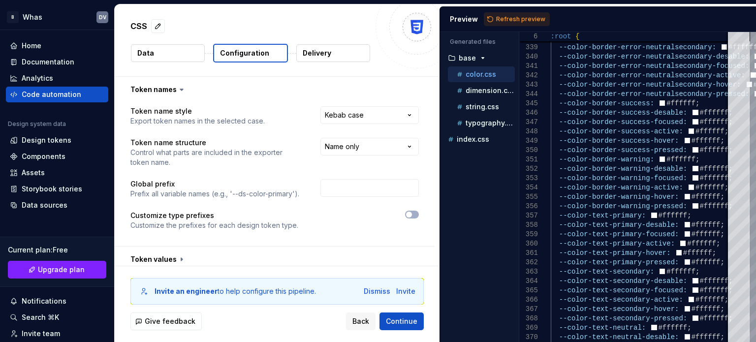
click at [515, 12] on div "Refresh preview" at bounding box center [517, 19] width 66 height 14
click at [514, 16] on span "Refresh preview" at bounding box center [520, 19] width 49 height 8
type textarea "**********"
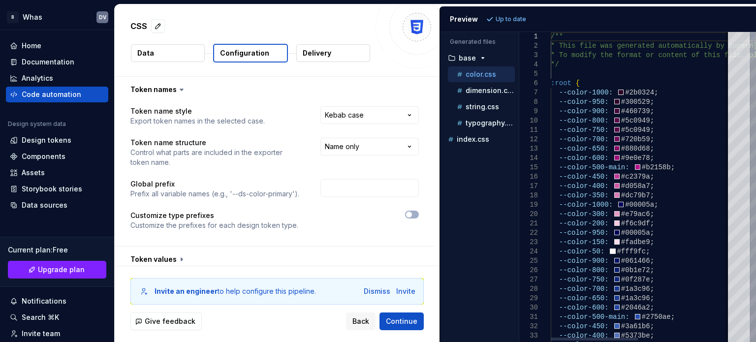
click at [755, 32] on div at bounding box center [753, 37] width 3 height 10
click at [374, 186] on input "text" at bounding box center [369, 188] width 98 height 18
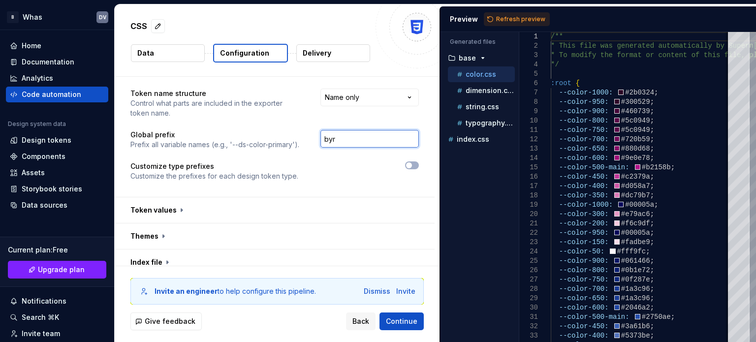
scroll to position [98, 0]
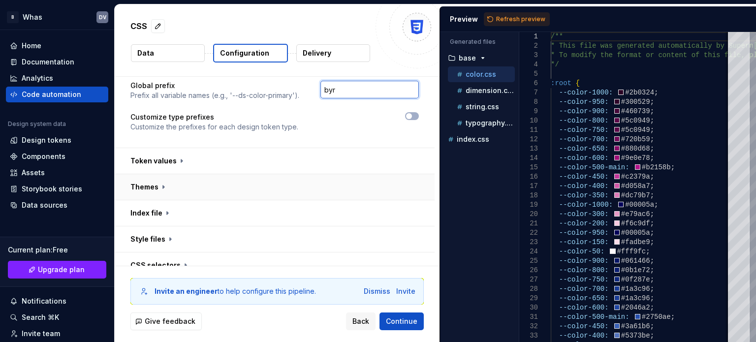
type input "byr"
click at [154, 187] on button "button" at bounding box center [275, 187] width 320 height 26
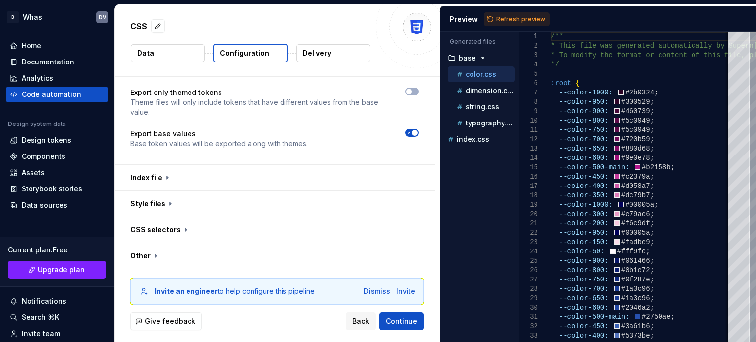
scroll to position [274, 0]
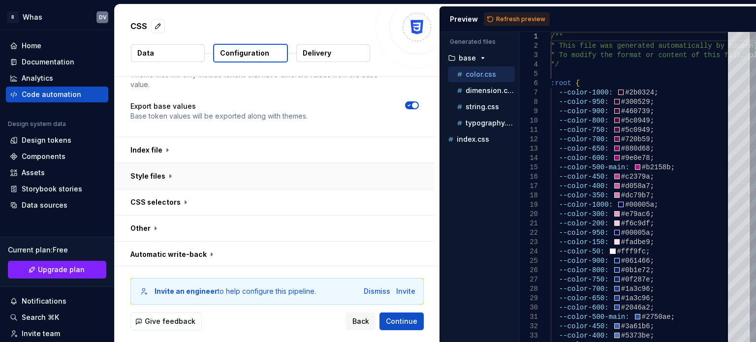
click at [162, 171] on button "button" at bounding box center [275, 176] width 320 height 26
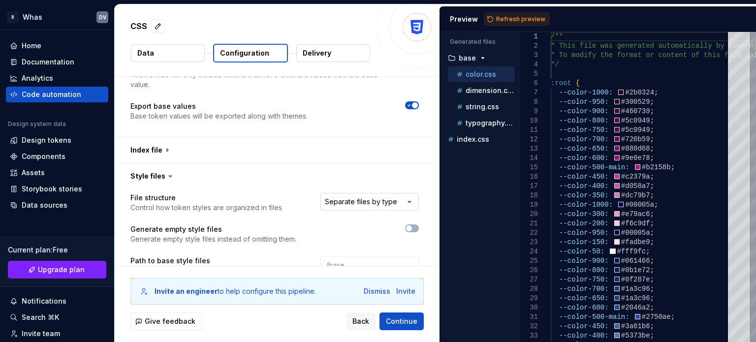
click at [340, 207] on html "**********" at bounding box center [378, 171] width 756 height 342
click at [183, 200] on html "**********" at bounding box center [378, 171] width 756 height 342
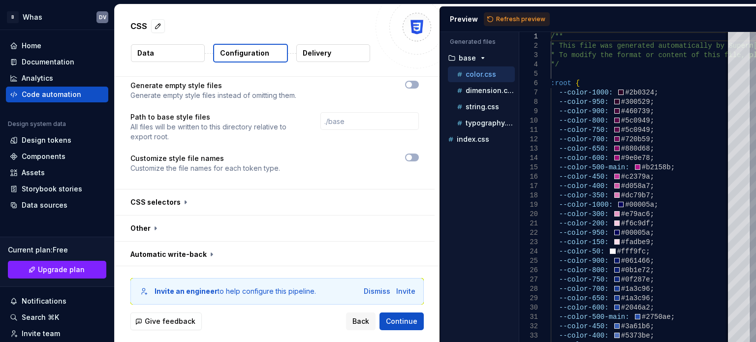
scroll to position [417, 0]
click at [183, 200] on button "button" at bounding box center [275, 203] width 320 height 26
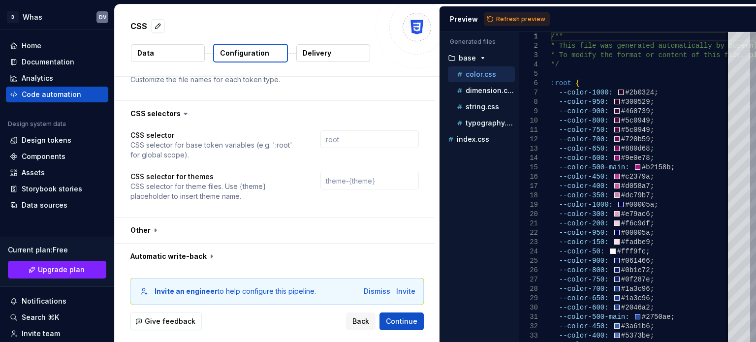
scroll to position [508, 0]
click at [143, 222] on button "button" at bounding box center [275, 229] width 320 height 26
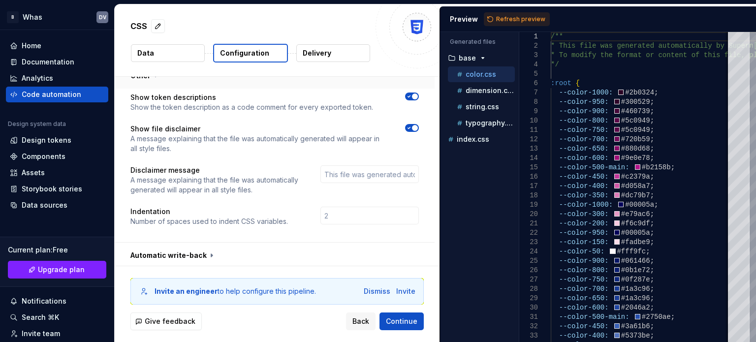
scroll to position [662, 0]
click at [407, 318] on span "Continue" at bounding box center [402, 322] width 32 height 10
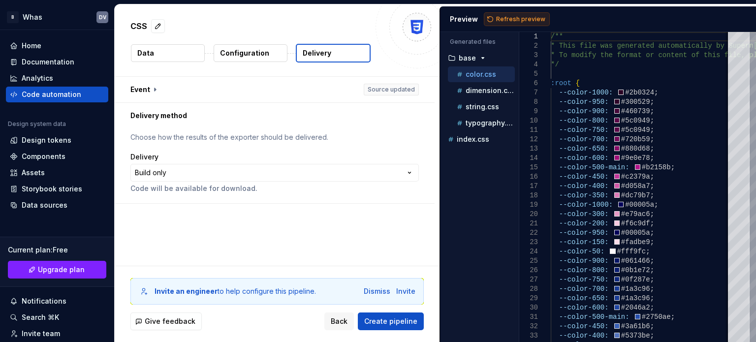
click at [506, 16] on span "Refresh preview" at bounding box center [520, 19] width 49 height 8
type textarea "**********"
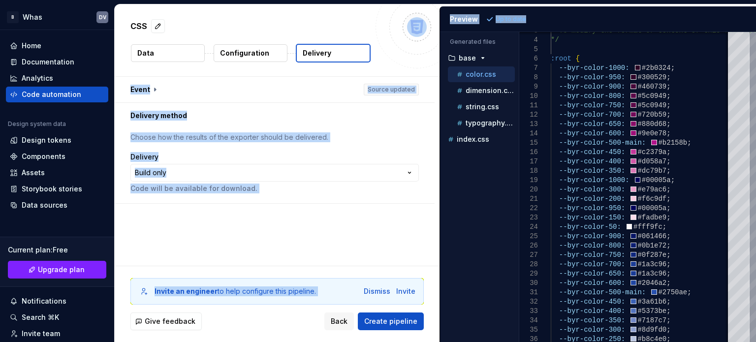
drag, startPoint x: 579, startPoint y: 10, endPoint x: 426, endPoint y: 29, distance: 154.8
click at [426, 29] on div "**********" at bounding box center [435, 173] width 641 height 338
click at [191, 218] on div "**********" at bounding box center [277, 171] width 325 height 189
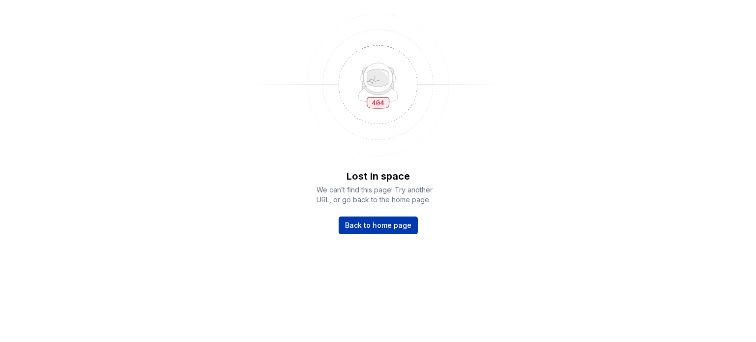
click at [395, 229] on span "Back to home page" at bounding box center [378, 226] width 66 height 10
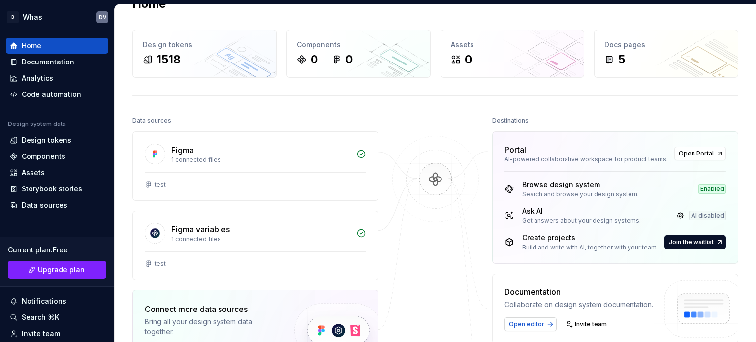
scroll to position [25, 0]
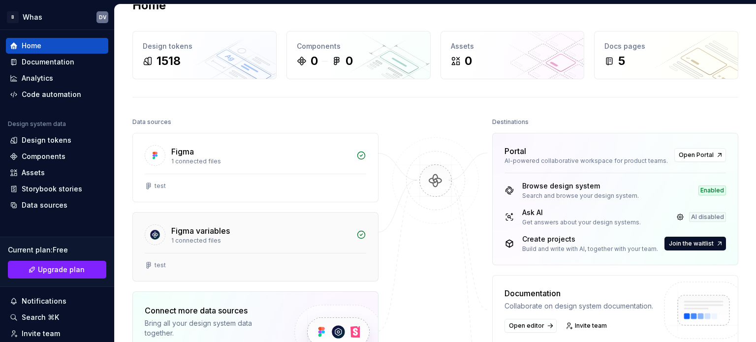
click at [277, 243] on div "1 connected files" at bounding box center [260, 241] width 179 height 8
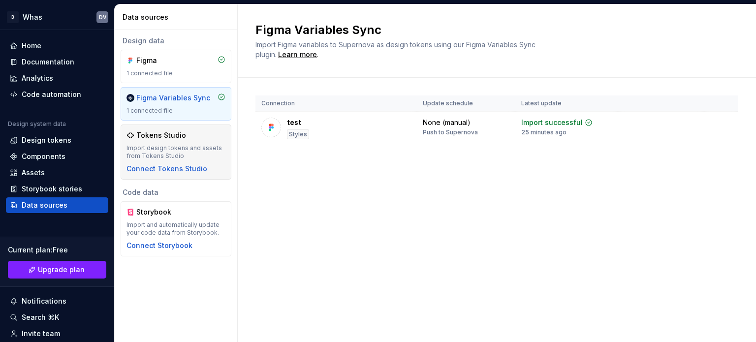
click at [181, 148] on div "Import design tokens and assets from Tokens Studio" at bounding box center [176, 152] width 99 height 16
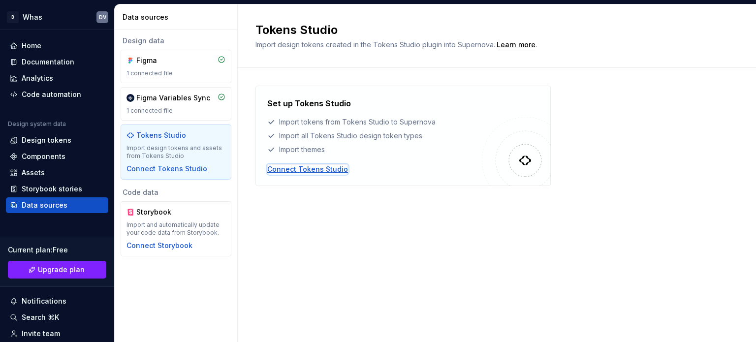
click at [290, 169] on div "Connect Tokens Studio" at bounding box center [307, 169] width 81 height 10
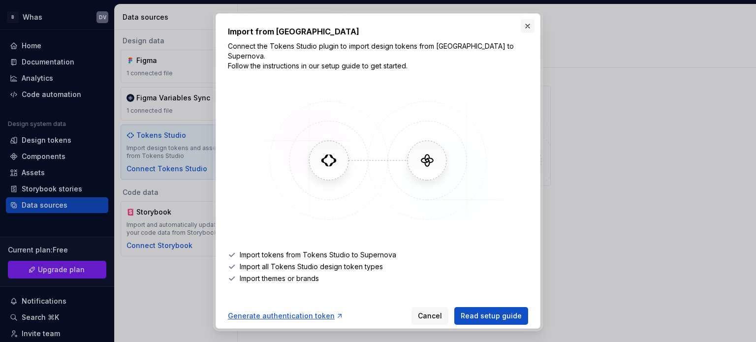
click at [527, 27] on button "button" at bounding box center [528, 26] width 14 height 14
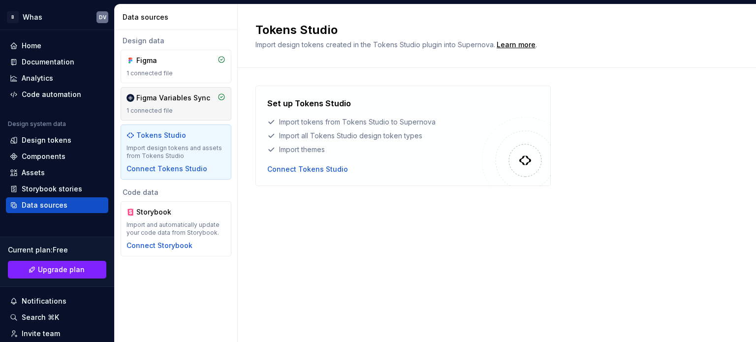
click at [158, 102] on div "Figma Variables Sync" at bounding box center [173, 98] width 74 height 10
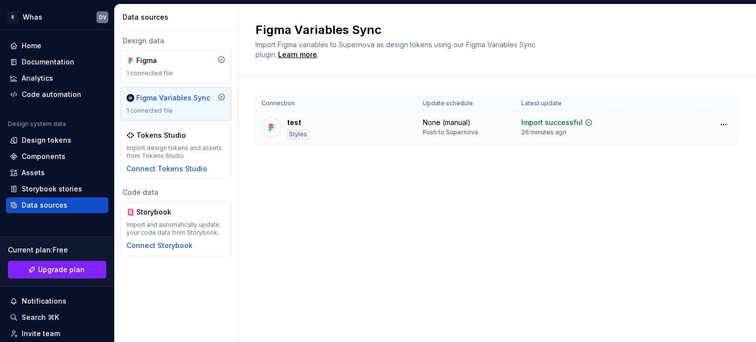
click at [368, 125] on div "test Styles" at bounding box center [336, 129] width 150 height 22
click at [350, 126] on div "test Styles" at bounding box center [336, 129] width 150 height 22
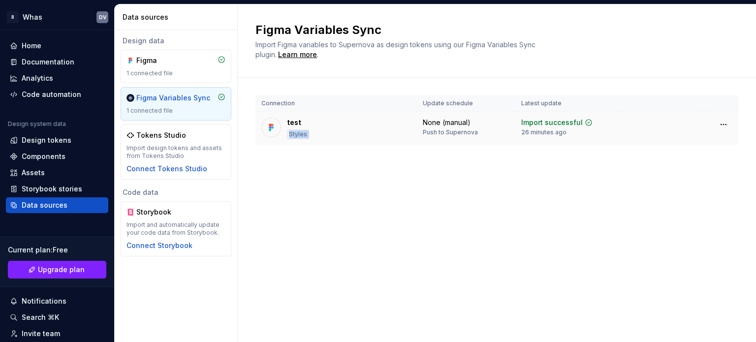
click at [350, 126] on div "test Styles" at bounding box center [336, 129] width 150 height 22
click at [41, 90] on div "Code automation" at bounding box center [52, 95] width 60 height 10
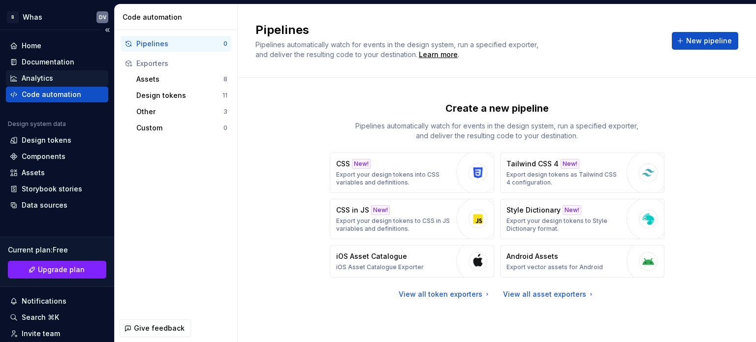
click at [34, 72] on div "Analytics" at bounding box center [57, 78] width 102 height 16
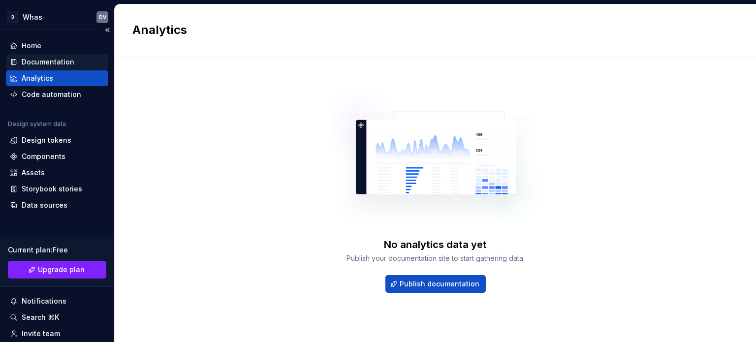
click at [45, 61] on div "Documentation" at bounding box center [48, 62] width 53 height 10
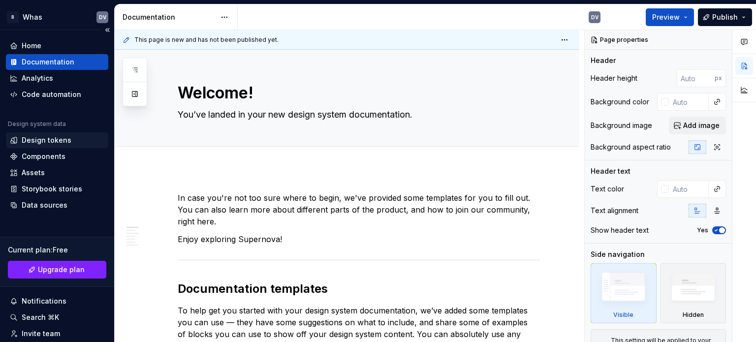
click at [44, 137] on div "Design tokens" at bounding box center [47, 140] width 50 height 10
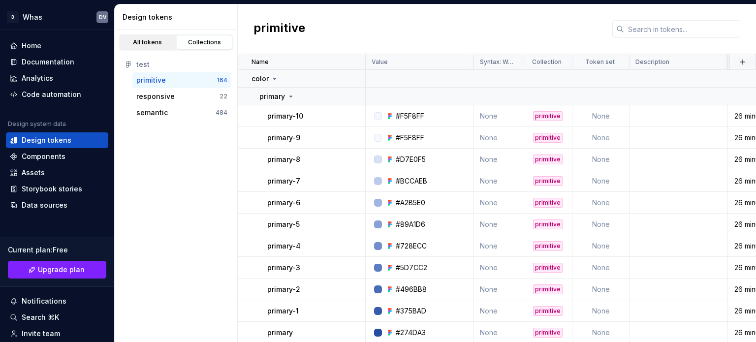
click at [138, 45] on div "All tokens" at bounding box center [147, 42] width 49 height 8
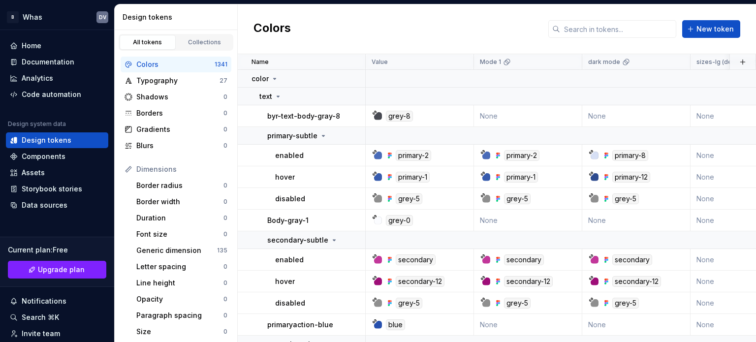
click at [167, 67] on div "Colors" at bounding box center [175, 65] width 78 height 10
click at [376, 154] on icon at bounding box center [374, 152] width 5 height 5
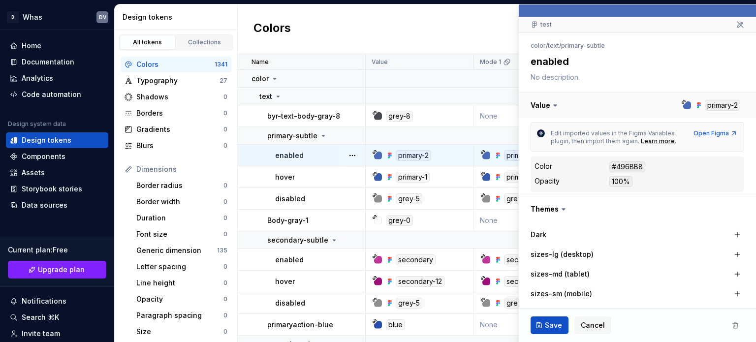
scroll to position [219, 0]
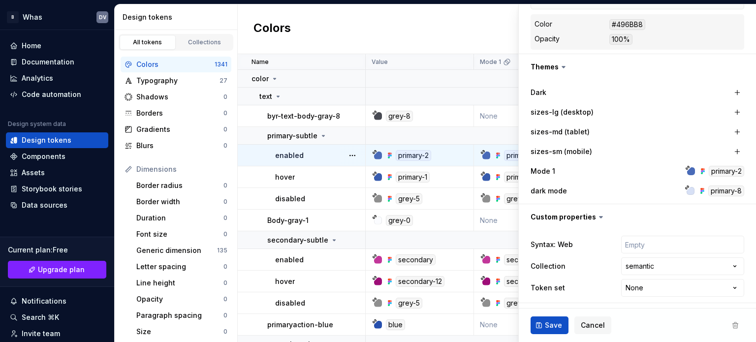
click at [556, 328] on span "Save" at bounding box center [553, 325] width 17 height 10
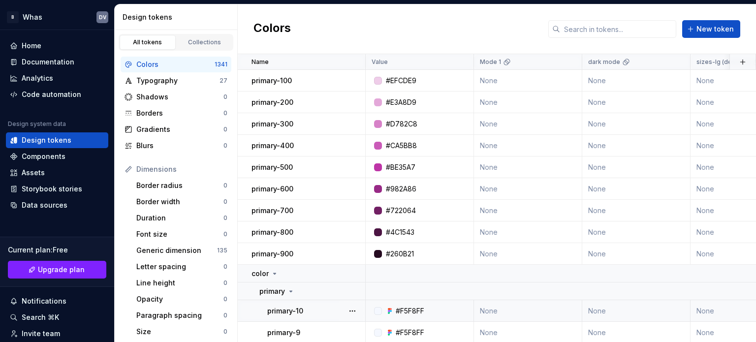
click at [426, 310] on div "#F5F8FF" at bounding box center [422, 311] width 101 height 10
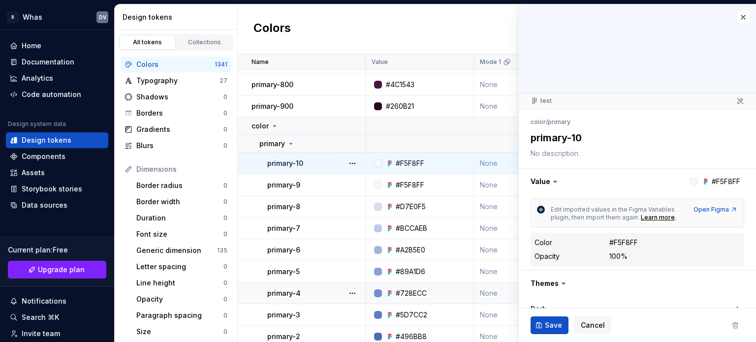
scroll to position [197, 0]
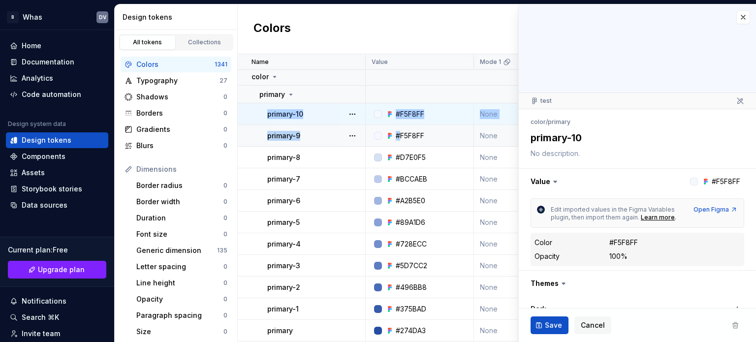
click at [400, 139] on div "#F5F8FF" at bounding box center [410, 136] width 29 height 10
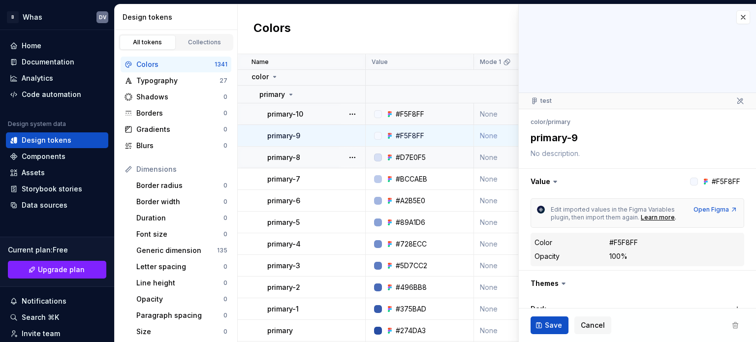
click at [427, 169] on td "#BCCAEB" at bounding box center [420, 179] width 108 height 22
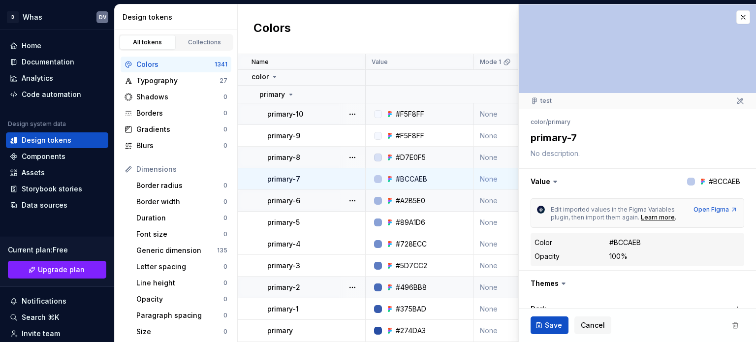
click at [417, 275] on td "#5D7CC2" at bounding box center [420, 266] width 108 height 22
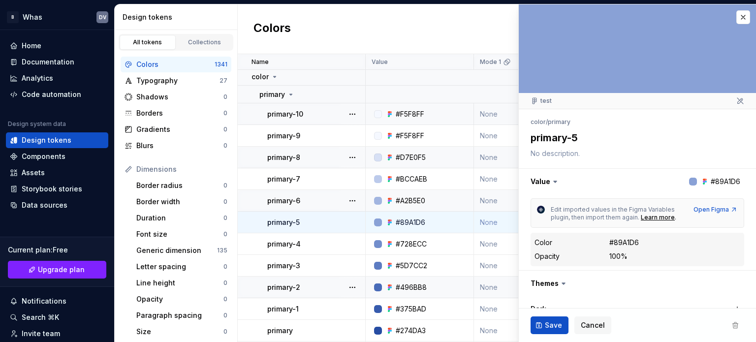
click at [437, 114] on div "#F5F8FF" at bounding box center [422, 114] width 101 height 10
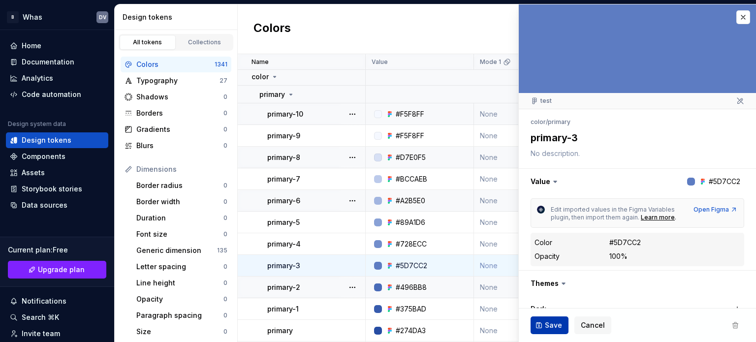
click at [541, 320] on button "Save" at bounding box center [550, 326] width 38 height 18
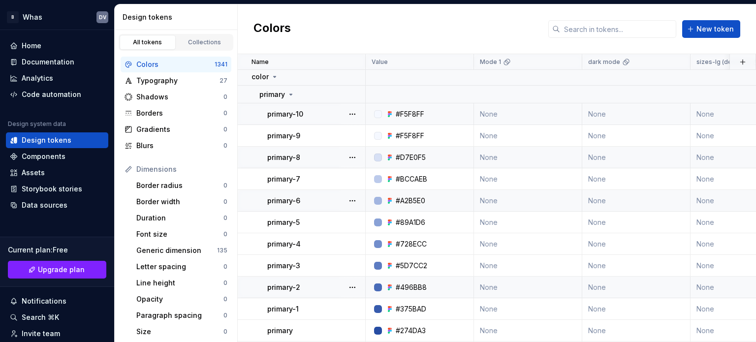
click at [456, 112] on div "#F5F8FF" at bounding box center [422, 114] width 101 height 10
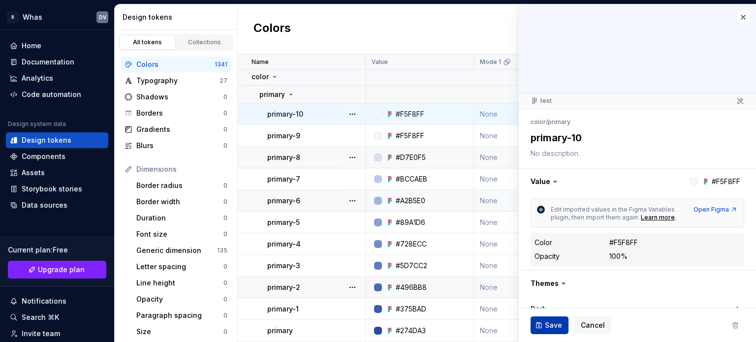
click at [546, 324] on span "Save" at bounding box center [553, 325] width 17 height 10
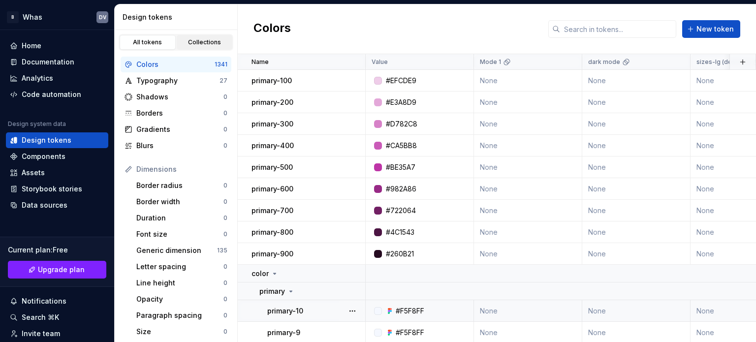
click at [199, 43] on div "Collections" at bounding box center [204, 42] width 49 height 8
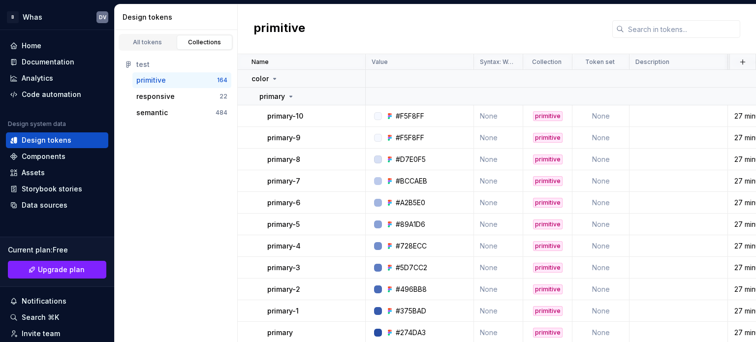
click at [144, 81] on div "primitive" at bounding box center [151, 80] width 30 height 10
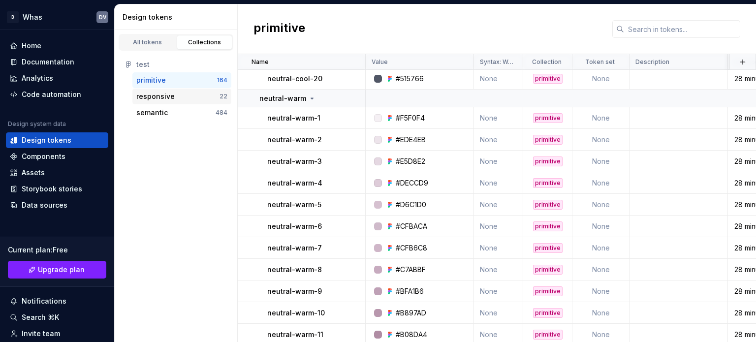
scroll to position [1022, 0]
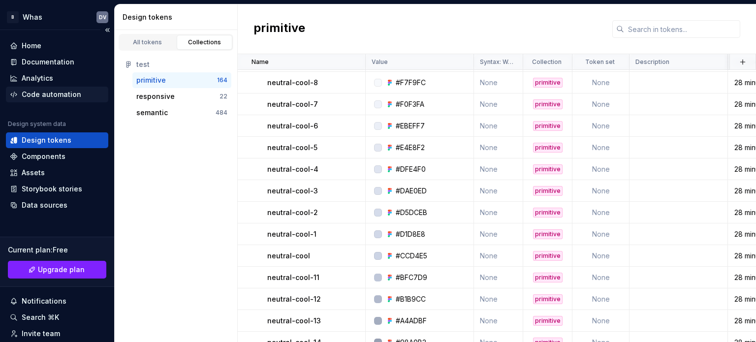
click at [59, 90] on div "Code automation" at bounding box center [52, 95] width 60 height 10
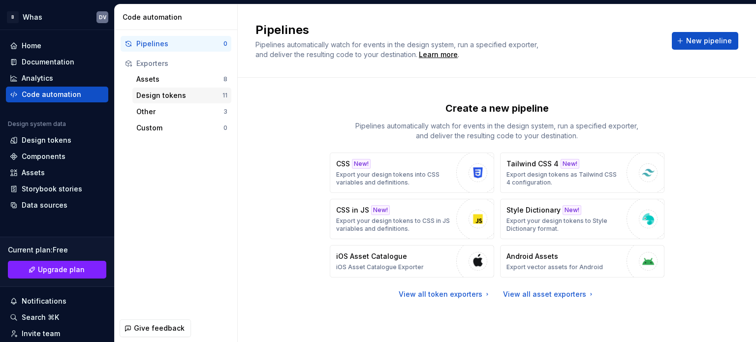
click at [167, 97] on div "Design tokens" at bounding box center [179, 96] width 86 height 10
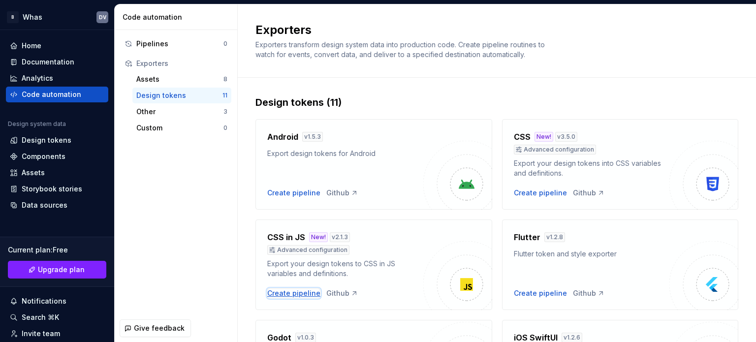
click at [303, 290] on div "Create pipeline" at bounding box center [293, 293] width 53 height 10
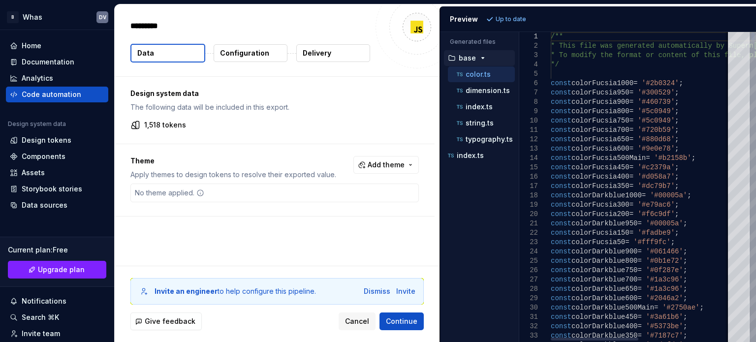
type textarea "*"
click at [100, 13] on html "B Whas DV Home Documentation Analytics Code automation Design system data Desig…" at bounding box center [378, 171] width 756 height 342
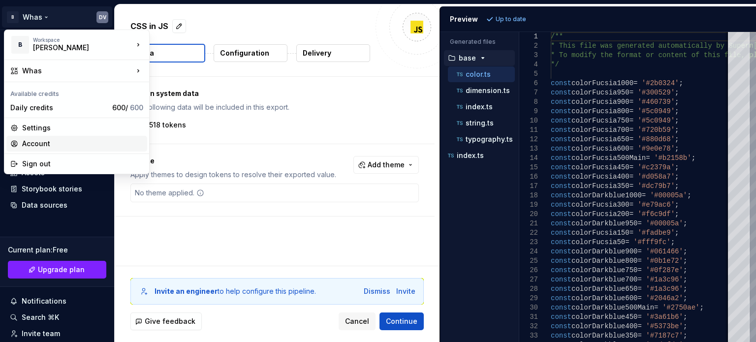
click at [71, 145] on div "Account" at bounding box center [82, 144] width 121 height 10
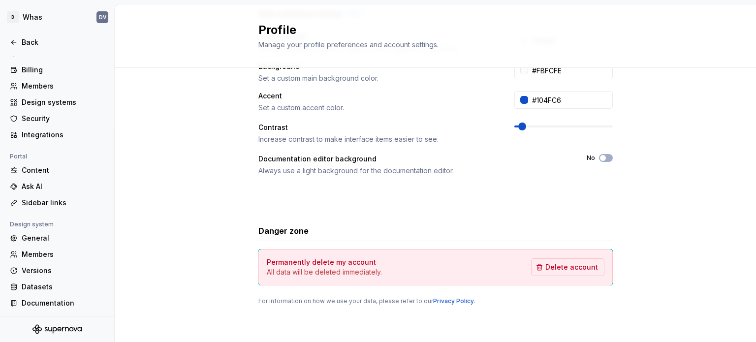
scroll to position [123, 0]
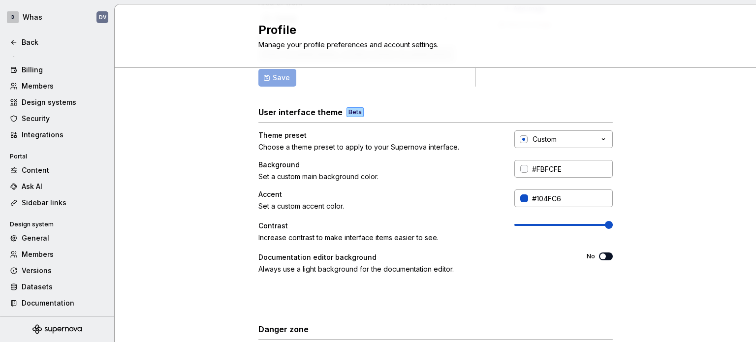
click at [613, 229] on span at bounding box center [609, 225] width 8 height 8
click at [520, 198] on div at bounding box center [524, 198] width 8 height 8
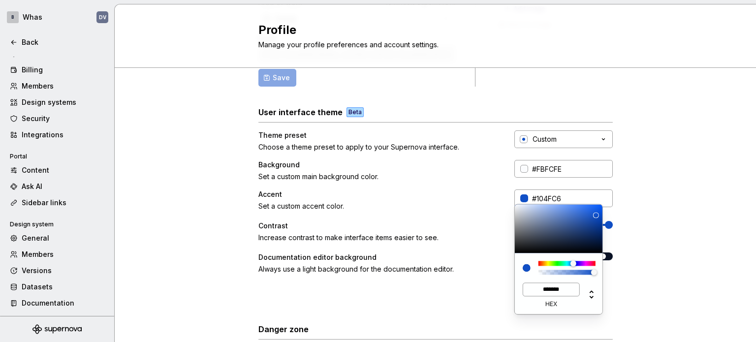
type input "#20355D"
type input "*******"
type input "#1D2E4E"
type input "*******"
type input "#090B10"
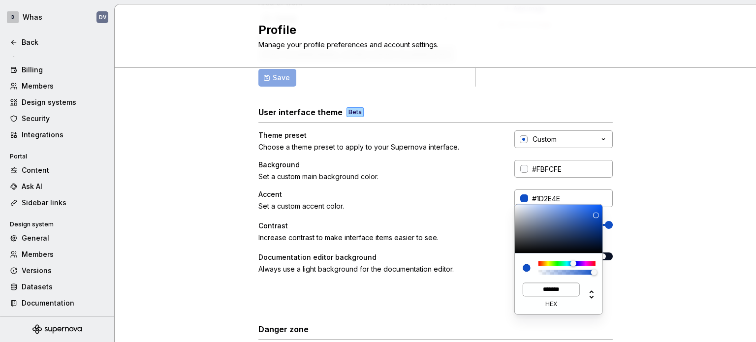
type input "*******"
type input "#000000"
type input "*******"
drag, startPoint x: 573, startPoint y: 235, endPoint x: 541, endPoint y: 259, distance: 39.4
click at [541, 259] on div "******* hex" at bounding box center [559, 259] width 89 height 110
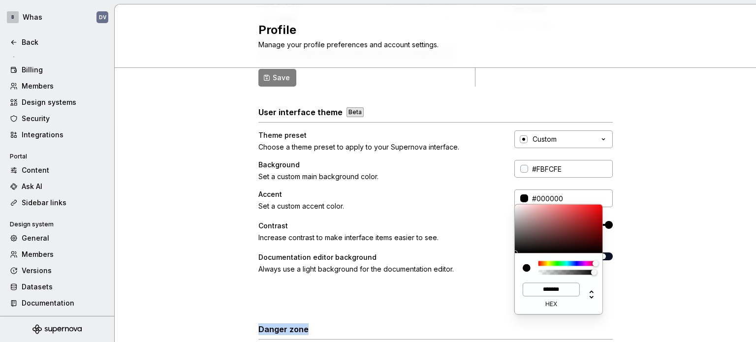
drag, startPoint x: 585, startPoint y: 263, endPoint x: 607, endPoint y: 263, distance: 22.2
click at [607, 263] on html "B Whas DV Back Account Profile Authentication Notifications Workspace General B…" at bounding box center [378, 171] width 756 height 342
type input "#681618"
type input "*******"
type input "#6A1719"
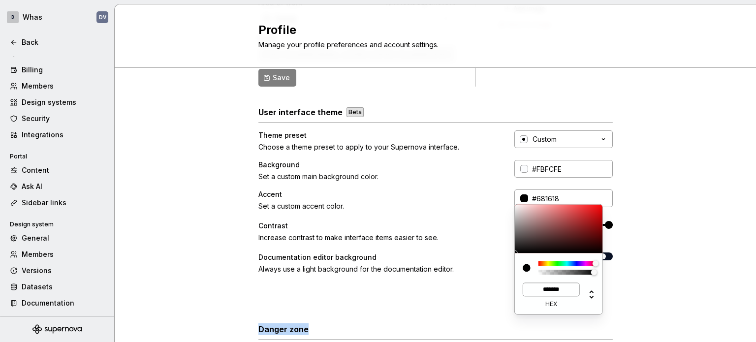
type input "*******"
type input "#72181A"
type input "*******"
type input "#E10005"
type input "*******"
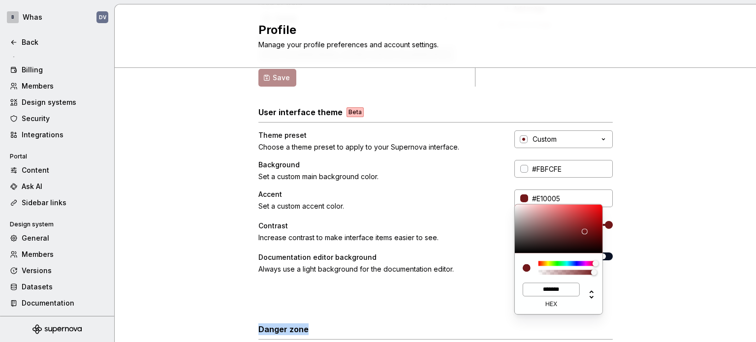
type input "#DE0005"
type input "*******"
type input "#AA0004"
type input "*******"
type input "#390103"
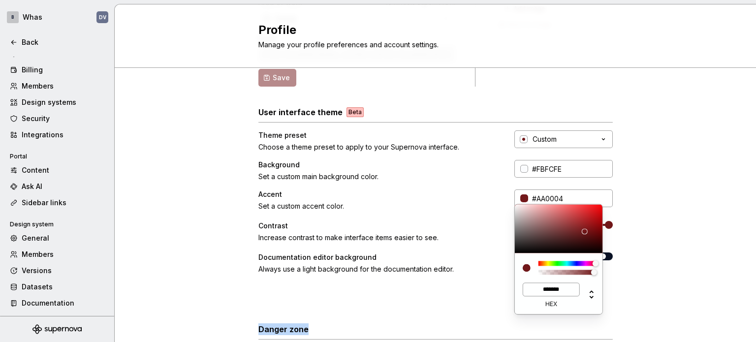
type input "*******"
type input "#000000"
type input "*******"
type input "#AD090F"
type input "*******"
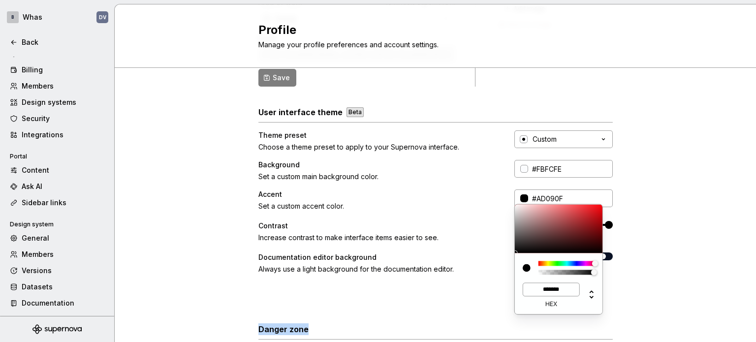
type input "#FF0009"
type input "*******"
type input "#FFFFFF"
type input "*******"
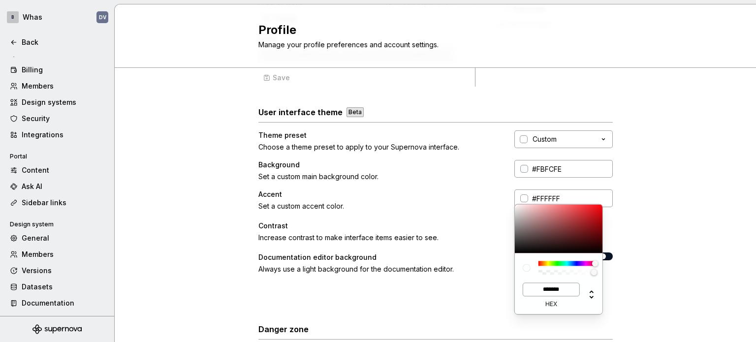
click at [12, 46] on html "B Whas DV Back Account Profile Authentication Notifications Workspace General B…" at bounding box center [378, 171] width 756 height 342
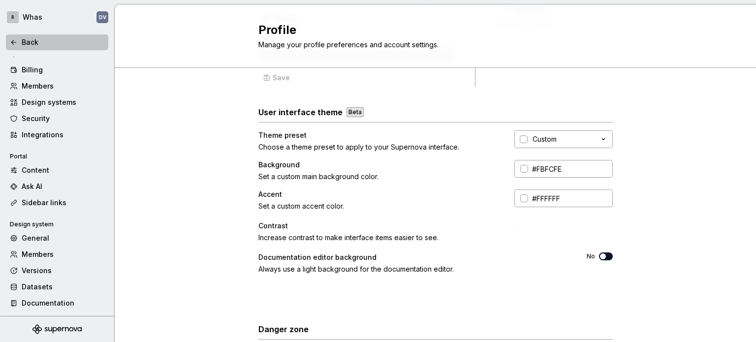
click at [14, 41] on html "B Whas DV Back Account Profile Authentication Notifications Workspace General B…" at bounding box center [378, 171] width 756 height 342
click at [14, 41] on icon at bounding box center [14, 42] width 8 height 8
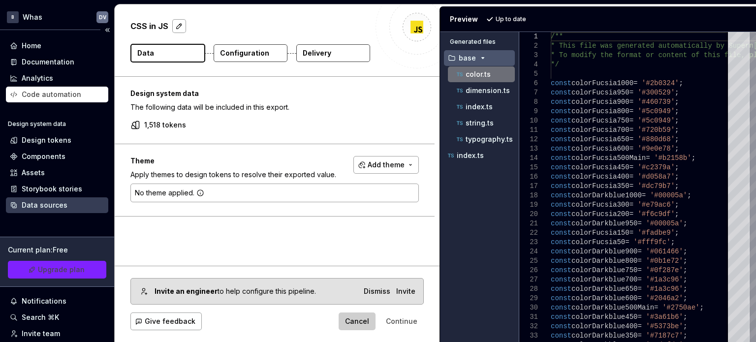
click at [35, 207] on div "Data sources" at bounding box center [45, 205] width 46 height 10
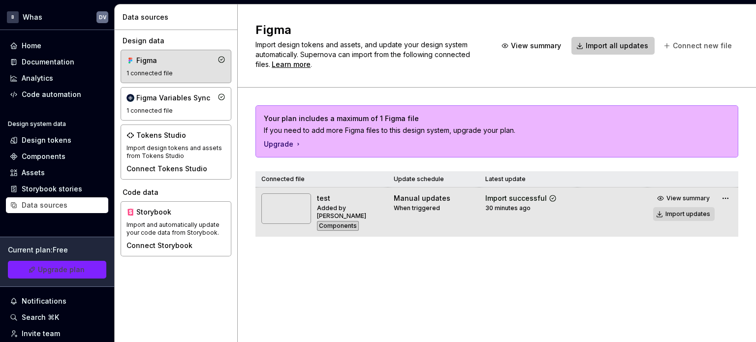
click at [675, 211] on div "Import updates" at bounding box center [688, 214] width 45 height 8
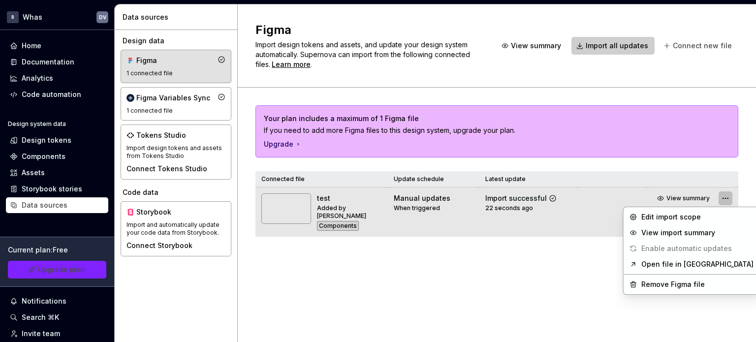
click at [727, 195] on html "B Whas DV Home Documentation Analytics Code automation Design system data Desig…" at bounding box center [378, 171] width 756 height 342
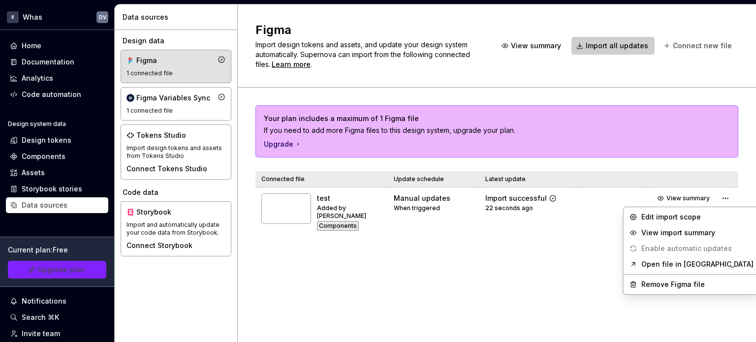
click at [160, 108] on html "B Whas DV Home Documentation Analytics Code automation Design system data Desig…" at bounding box center [378, 171] width 756 height 342
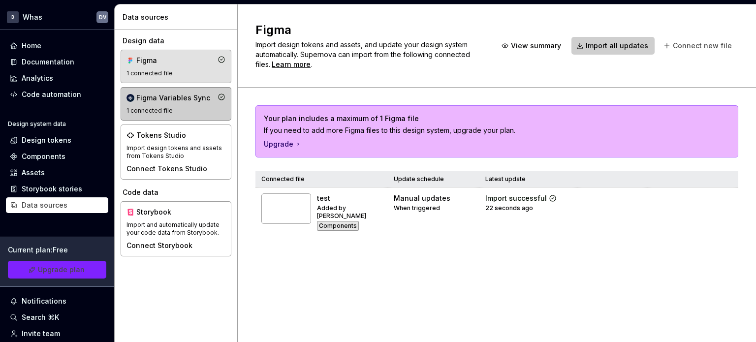
click at [160, 108] on div "1 connected file" at bounding box center [176, 111] width 99 height 8
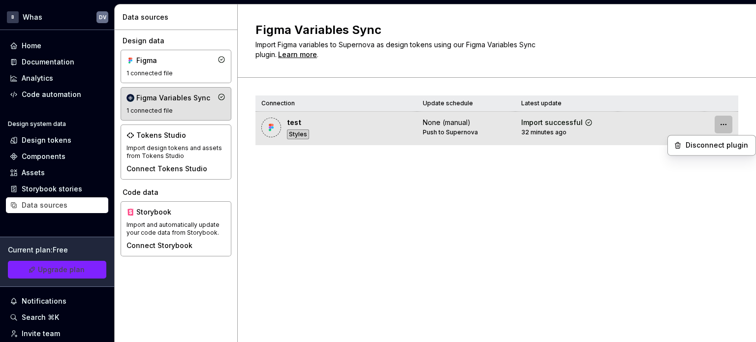
click at [720, 125] on html "B Whas DV Home Documentation Analytics Code automation Design system data Desig…" at bounding box center [378, 171] width 756 height 342
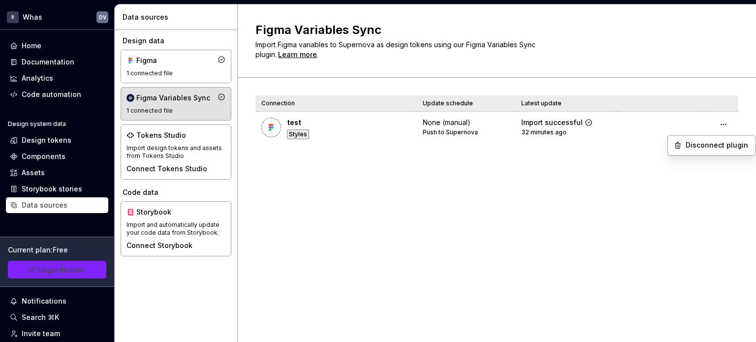
click at [416, 133] on html "B Whas DV Home Documentation Analytics Code automation Design system data Desig…" at bounding box center [378, 171] width 756 height 342
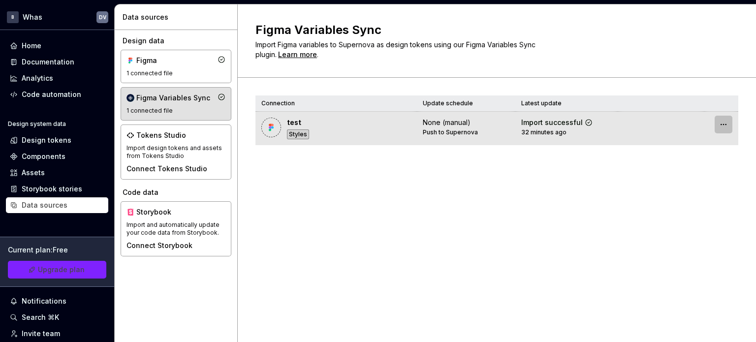
click at [719, 124] on html "B Whas DV Home Documentation Analytics Code automation Design system data Desig…" at bounding box center [378, 171] width 756 height 342
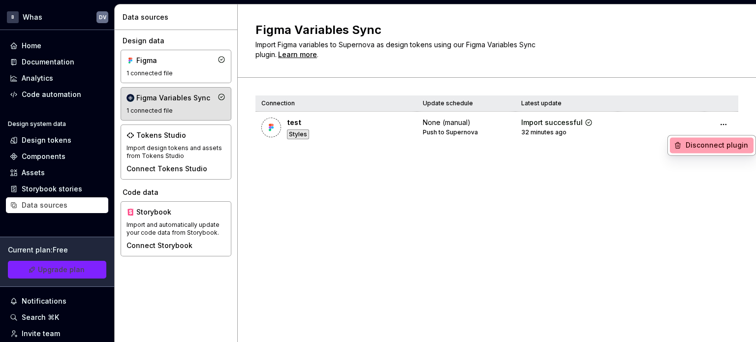
click at [710, 144] on div "Disconnect plugin" at bounding box center [718, 145] width 64 height 10
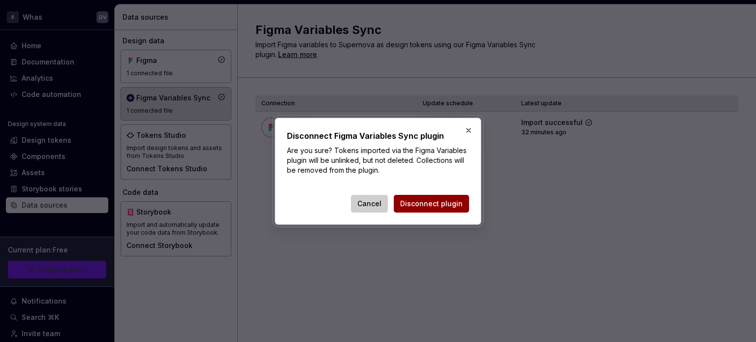
click at [439, 198] on button "Disconnect plugin" at bounding box center [431, 204] width 75 height 18
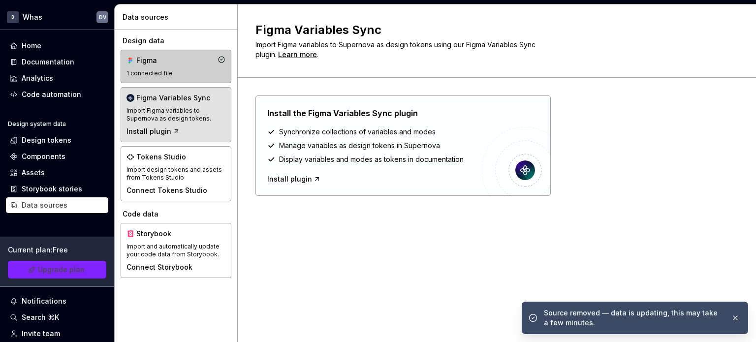
click at [167, 76] on div "1 connected file" at bounding box center [176, 73] width 99 height 8
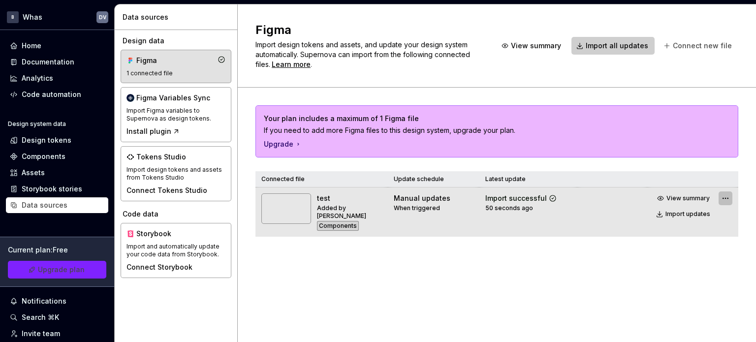
click at [728, 198] on html "B Whas DV Home Documentation Analytics Code automation Design system data Desig…" at bounding box center [378, 171] width 756 height 342
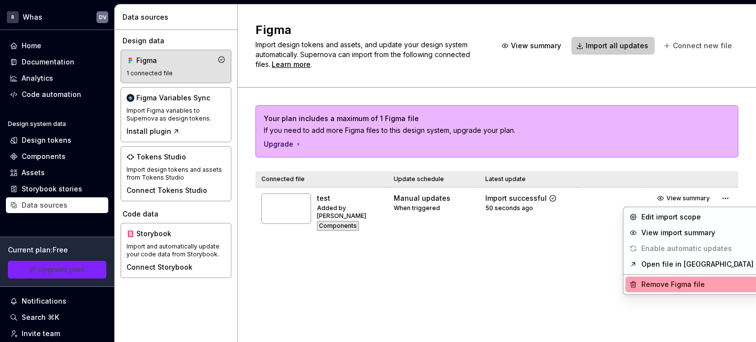
click at [674, 283] on div "Remove Figma file" at bounding box center [697, 285] width 112 height 10
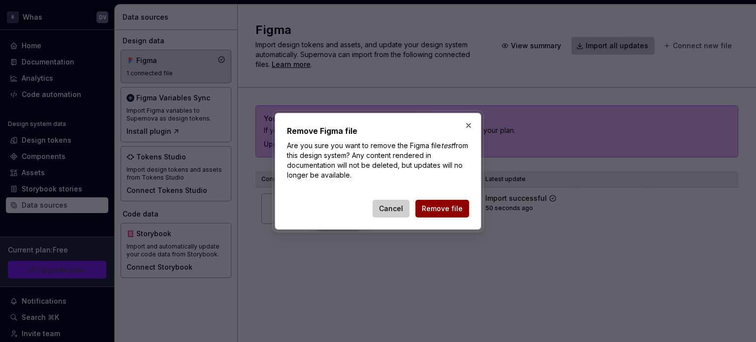
click at [454, 204] on span "Remove file" at bounding box center [442, 209] width 41 height 10
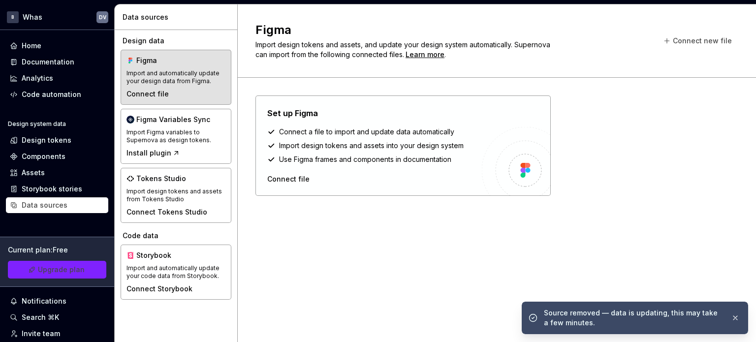
click at [465, 220] on div "Set up Figma Connect a file to import and update data automatically Import desi…" at bounding box center [496, 199] width 483 height 209
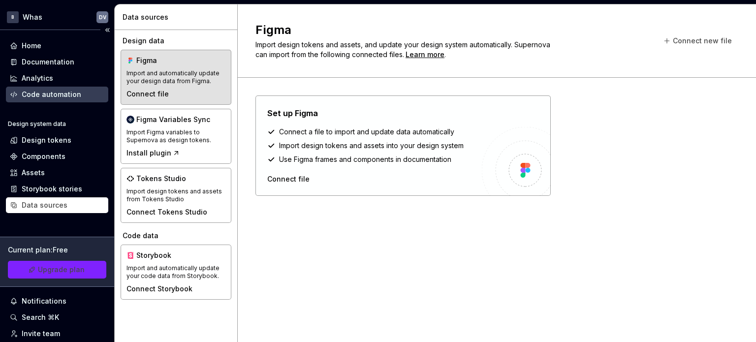
click at [45, 91] on div "Code automation" at bounding box center [52, 95] width 60 height 10
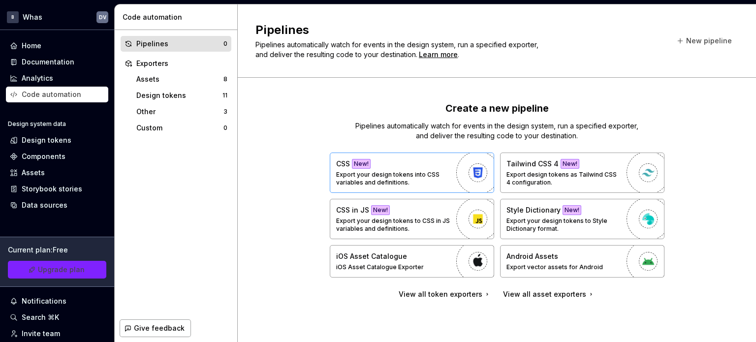
click at [431, 176] on p "Export your design tokens into CSS variables and definitions." at bounding box center [393, 179] width 115 height 16
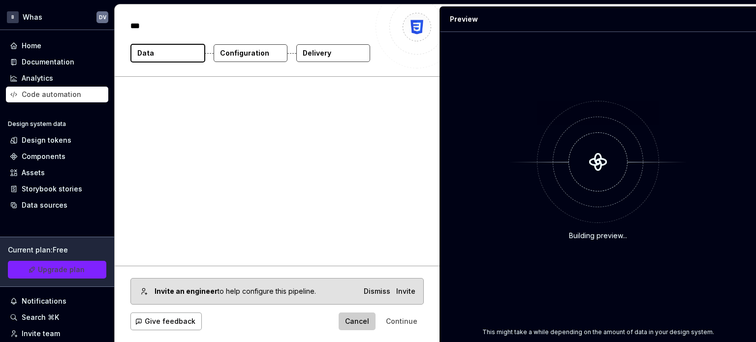
type textarea "*"
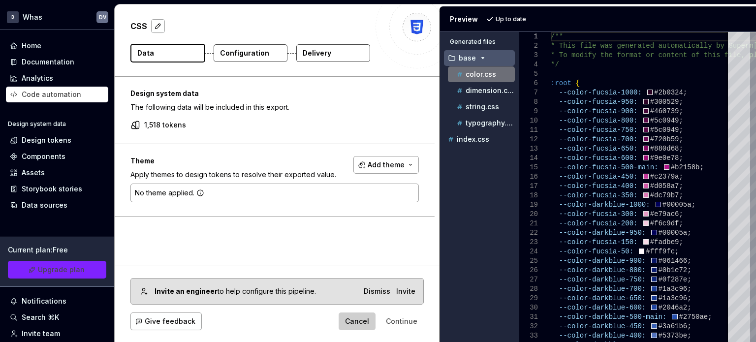
click at [123, 34] on div "CSS Data Configuration Delivery" at bounding box center [277, 40] width 325 height 72
drag, startPoint x: 43, startPoint y: 127, endPoint x: 40, endPoint y: 123, distance: 5.3
click at [43, 127] on div "Design system data" at bounding box center [57, 126] width 102 height 12
click at [40, 123] on div "Design system data" at bounding box center [37, 124] width 58 height 8
click at [36, 143] on div "Design tokens" at bounding box center [47, 140] width 50 height 10
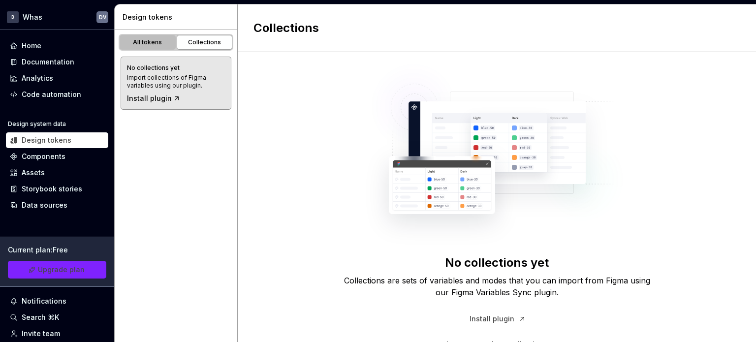
click at [155, 43] on div "All tokens" at bounding box center [147, 42] width 49 height 8
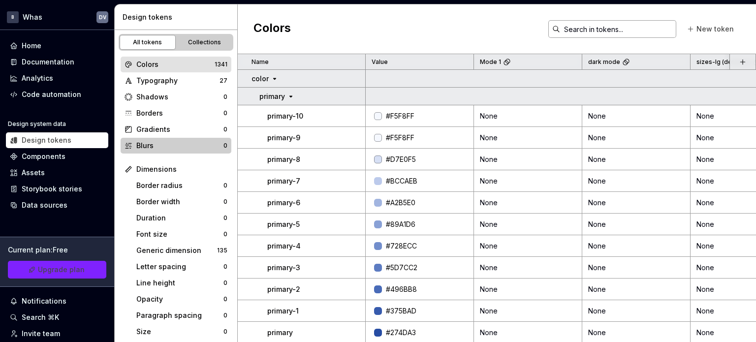
scroll to position [196, 0]
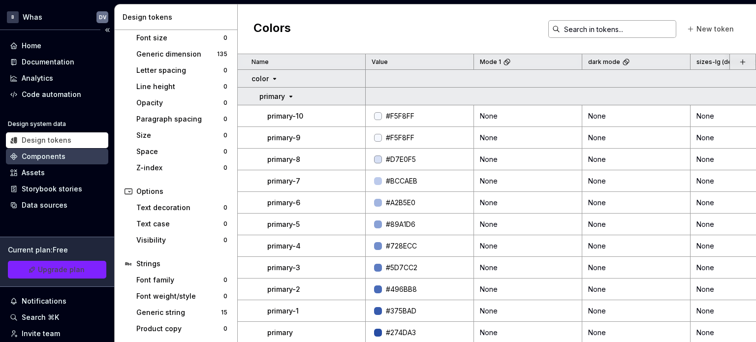
click at [35, 160] on div "Components" at bounding box center [44, 157] width 44 height 10
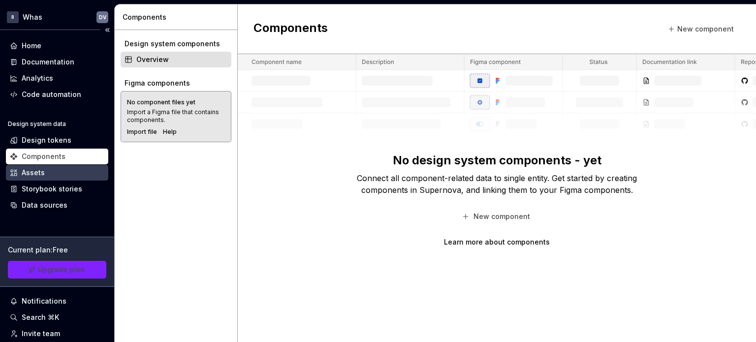
click at [35, 169] on div "Assets" at bounding box center [33, 173] width 23 height 10
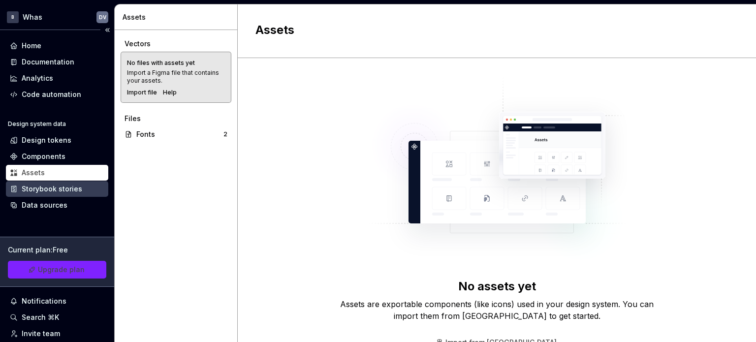
click at [36, 188] on div "Storybook stories" at bounding box center [52, 189] width 61 height 10
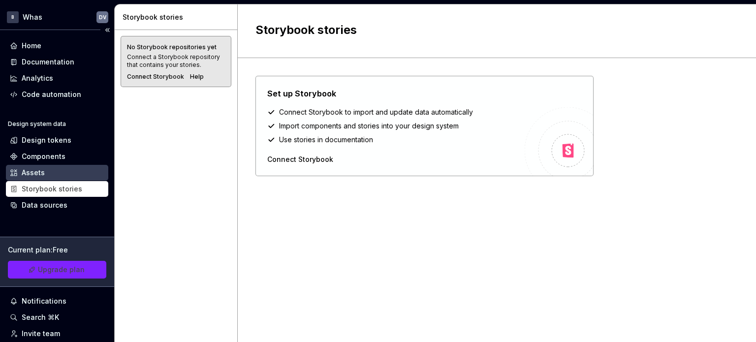
click at [36, 174] on div "Assets" at bounding box center [33, 173] width 23 height 10
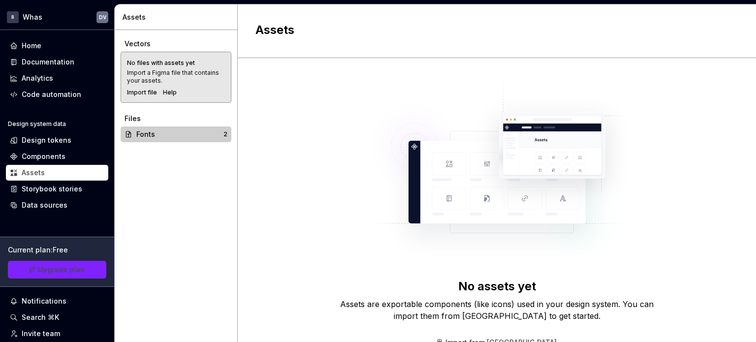
click at [164, 133] on div "Fonts" at bounding box center [179, 134] width 87 height 10
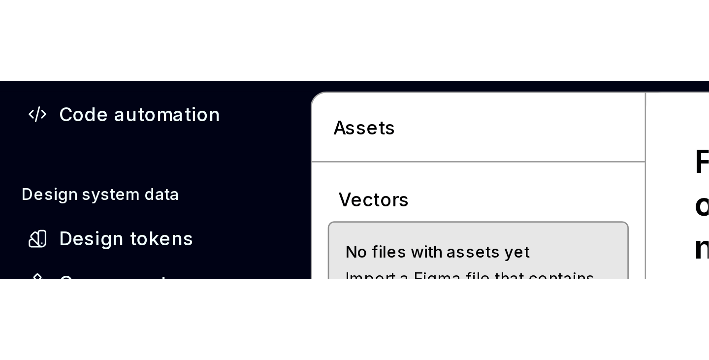
scroll to position [64, 0]
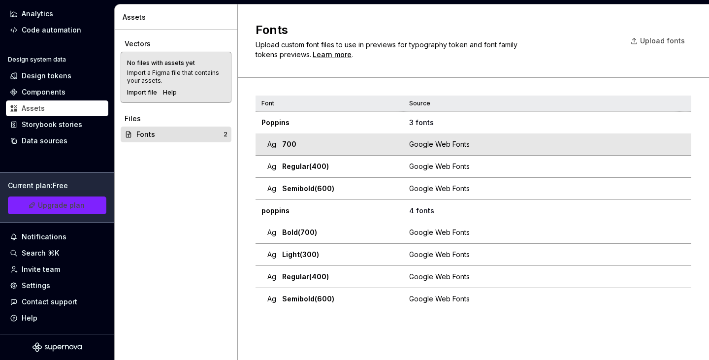
drag, startPoint x: 300, startPoint y: 145, endPoint x: 295, endPoint y: 146, distance: 5.0
click at [295, 146] on span "700" at bounding box center [289, 144] width 14 height 10
click at [575, 144] on div "Google Web Fonts" at bounding box center [543, 144] width 269 height 10
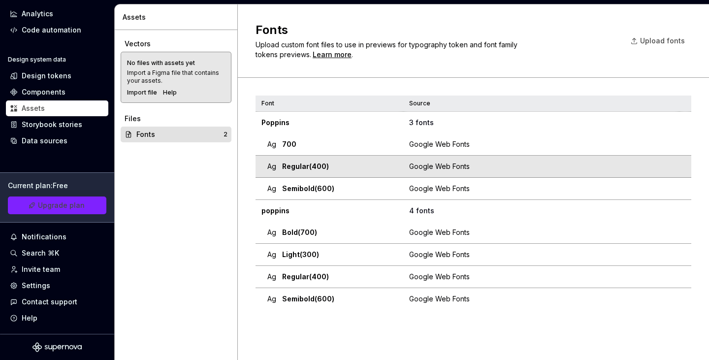
click at [338, 173] on td "Ag regular (400)" at bounding box center [329, 167] width 148 height 22
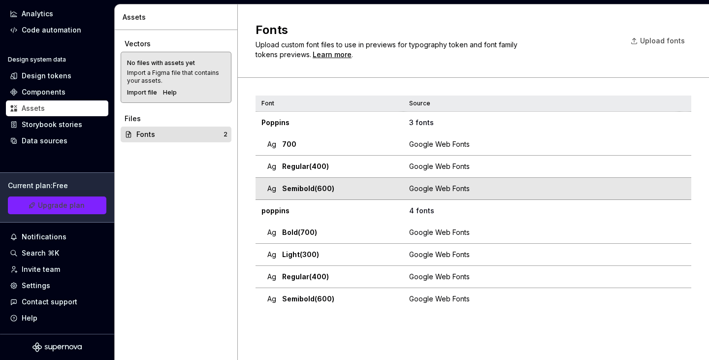
click at [326, 190] on span "semibold (600)" at bounding box center [308, 189] width 52 height 10
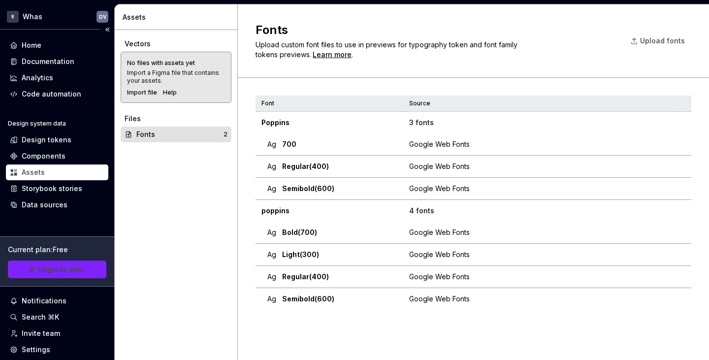
scroll to position [0, 0]
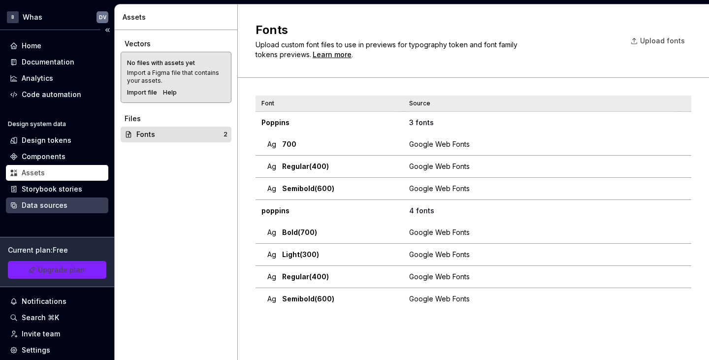
click at [41, 199] on div "Data sources" at bounding box center [57, 205] width 102 height 16
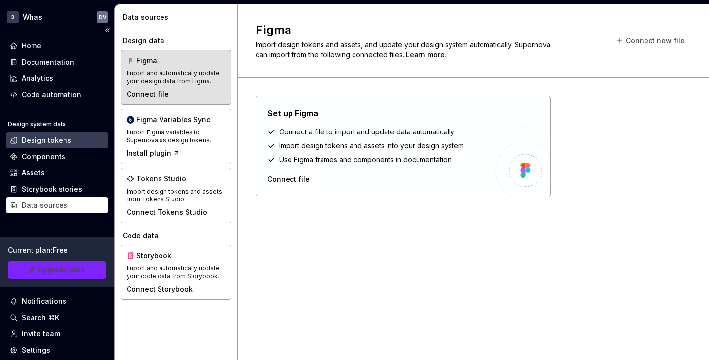
click at [41, 145] on div "Design tokens" at bounding box center [57, 140] width 102 height 16
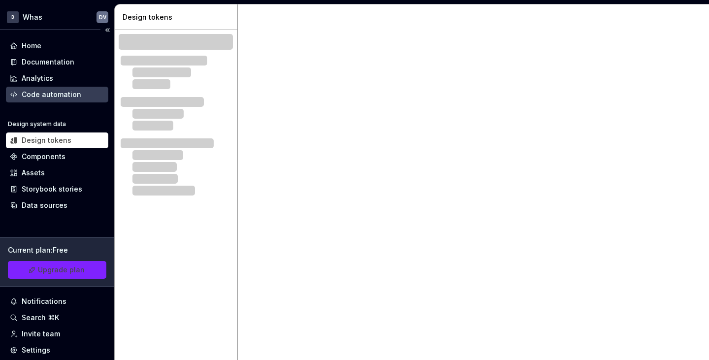
click at [40, 94] on div "Code automation" at bounding box center [52, 95] width 60 height 10
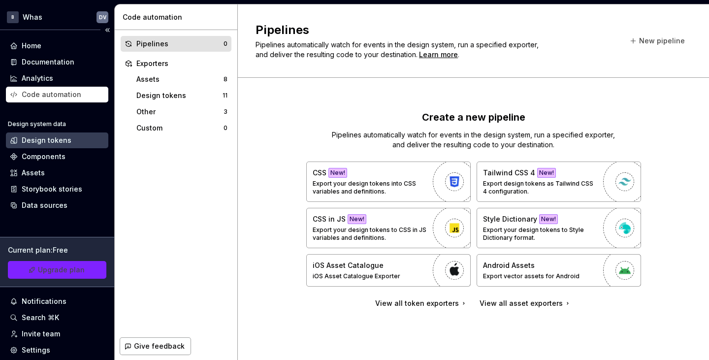
click at [31, 138] on div "Design tokens" at bounding box center [47, 140] width 50 height 10
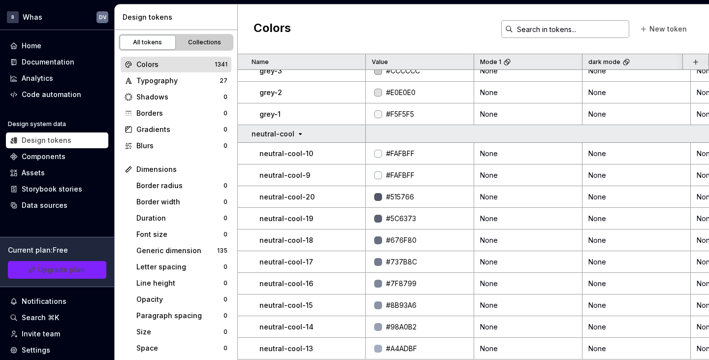
scroll to position [28176, 0]
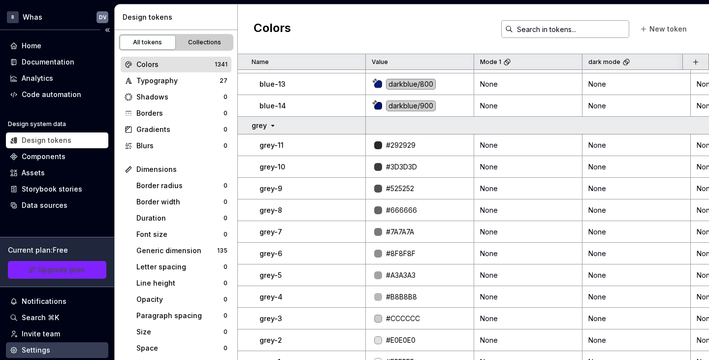
click at [38, 342] on div "Settings" at bounding box center [36, 350] width 29 height 10
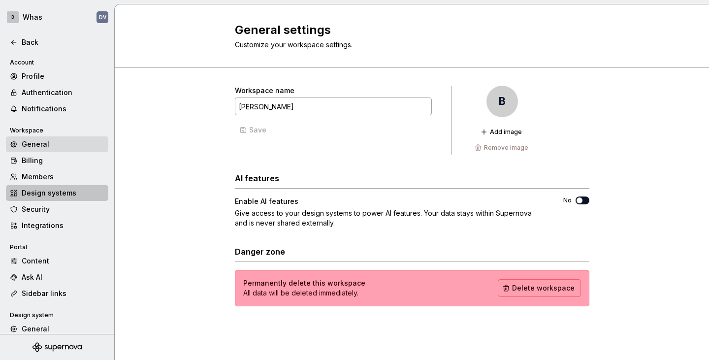
click at [59, 191] on div "Design systems" at bounding box center [63, 193] width 83 height 10
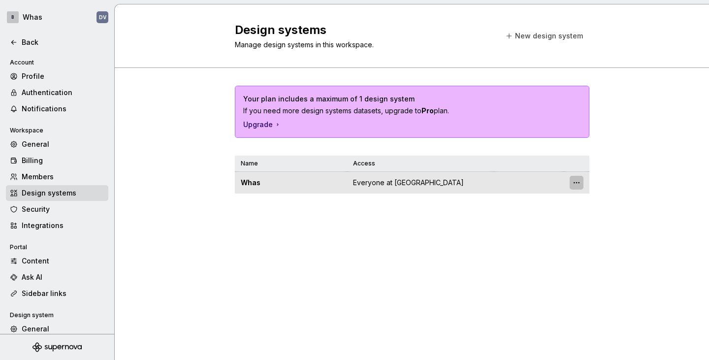
click at [577, 183] on html "B Whas DV Back Account Profile Authentication Notifications Workspace General B…" at bounding box center [354, 180] width 709 height 360
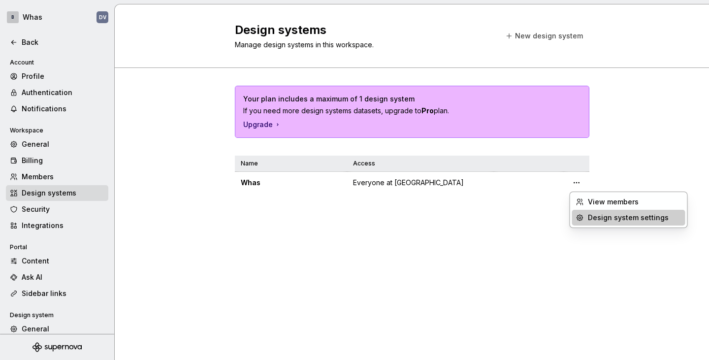
click at [603, 216] on div "Design system settings" at bounding box center [635, 218] width 94 height 10
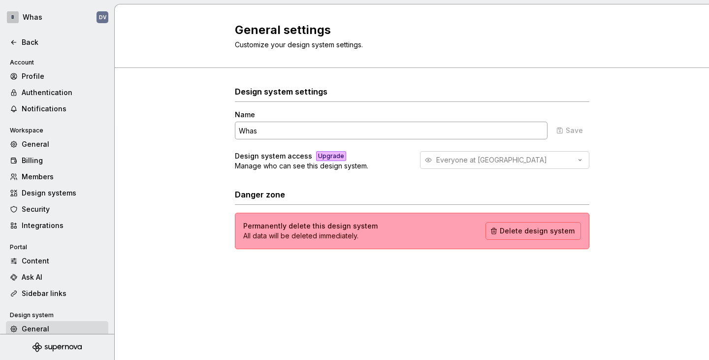
click at [572, 162] on div "Everyone at Byrom" at bounding box center [504, 160] width 169 height 18
click at [583, 159] on div "Everyone at Byrom" at bounding box center [504, 160] width 169 height 18
click at [322, 151] on div "Upgrade" at bounding box center [331, 156] width 30 height 10
click at [340, 127] on input "Whas" at bounding box center [391, 131] width 313 height 18
click at [49, 192] on div "Design systems" at bounding box center [63, 193] width 83 height 10
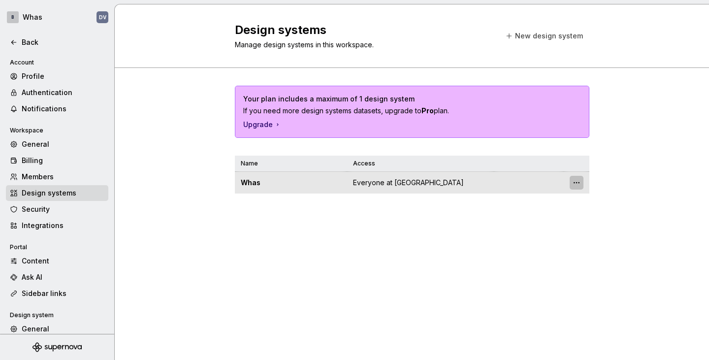
click at [572, 183] on html "B Whas DV Back Account Profile Authentication Notifications Workspace General B…" at bounding box center [354, 180] width 709 height 360
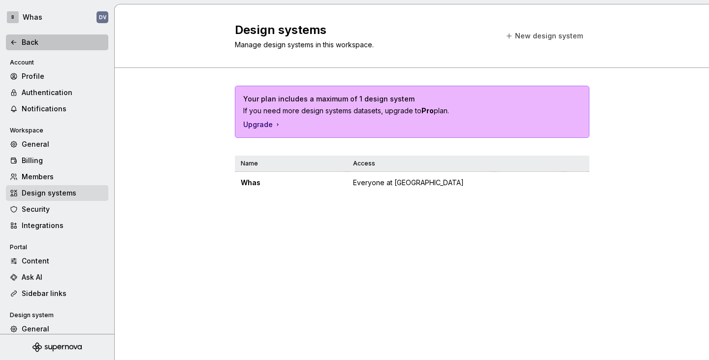
click at [13, 41] on html "B Whas DV Back Account Profile Authentication Notifications Workspace General B…" at bounding box center [354, 180] width 709 height 360
click at [11, 44] on icon at bounding box center [14, 42] width 8 height 8
